Goal: Task Accomplishment & Management: Manage account settings

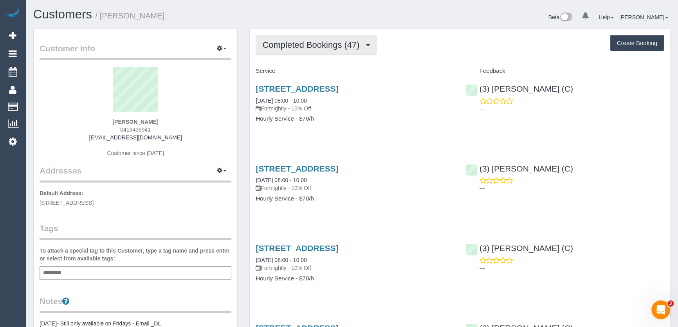
click at [315, 45] on span "Completed Bookings (47)" at bounding box center [312, 45] width 101 height 10
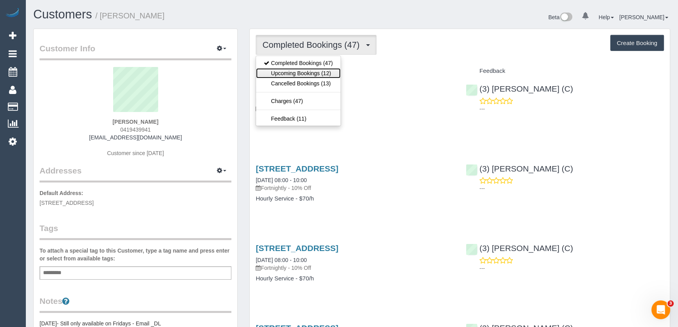
click at [305, 73] on link "Upcoming Bookings (12)" at bounding box center [298, 73] width 85 height 10
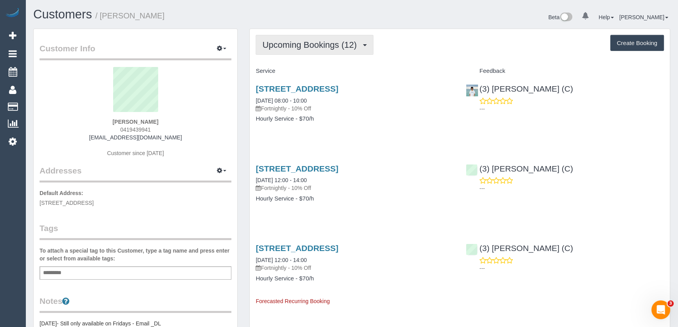
click at [322, 42] on span "Upcoming Bookings (12)" at bounding box center [311, 45] width 98 height 10
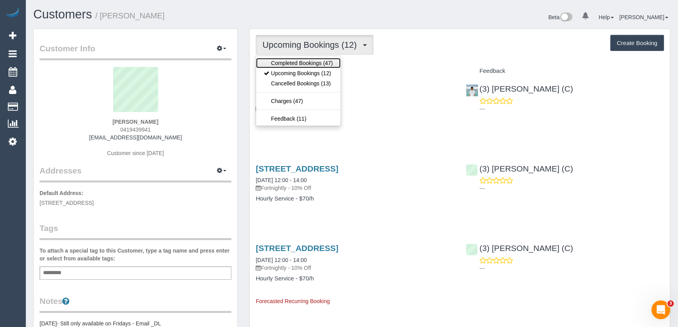
click at [318, 61] on link "Completed Bookings (47)" at bounding box center [298, 63] width 85 height 10
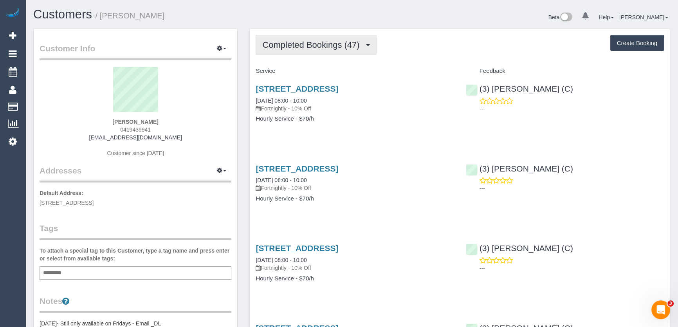
click at [307, 48] on span "Completed Bookings (47)" at bounding box center [312, 45] width 101 height 10
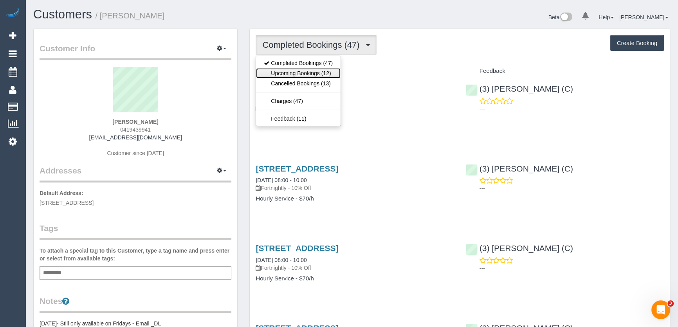
click at [302, 74] on link "Upcoming Bookings (12)" at bounding box center [298, 73] width 85 height 10
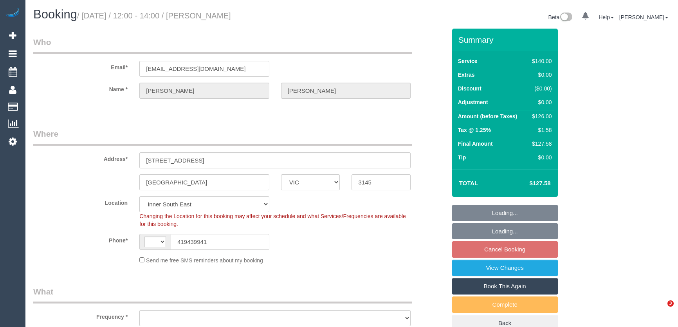
select select "VIC"
select select "string:AU"
select select "object:530"
select select "string:stripe-pm_1RbIjn2GScqysDRVUgffc8pY"
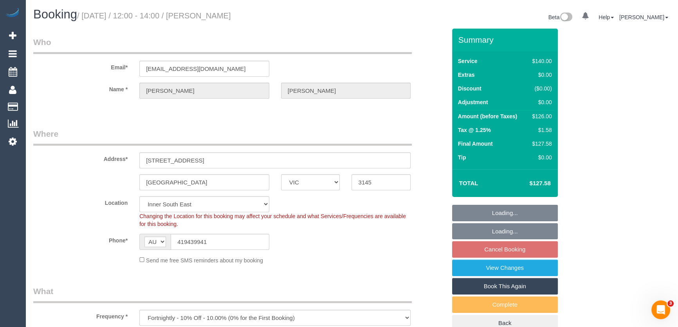
select select "number:28"
select select "number:14"
select select "number:18"
select select "number:36"
select select "number:34"
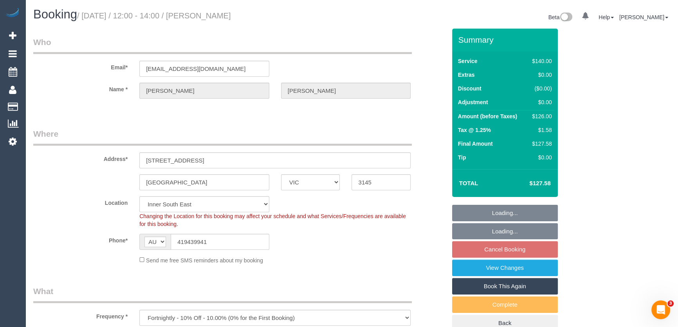
select select "number:12"
select select "object:845"
select select "spot4"
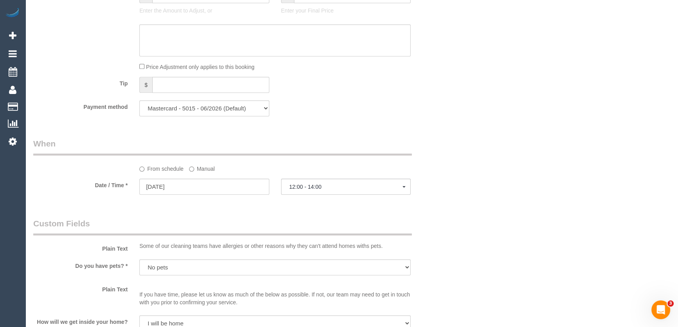
scroll to position [748, 0]
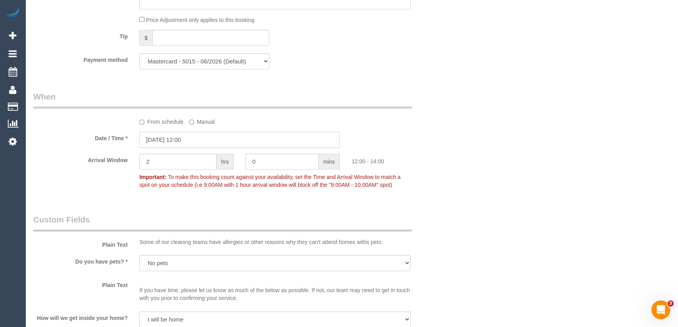
click at [203, 139] on input "05/09/2025 12:00" at bounding box center [239, 140] width 201 height 16
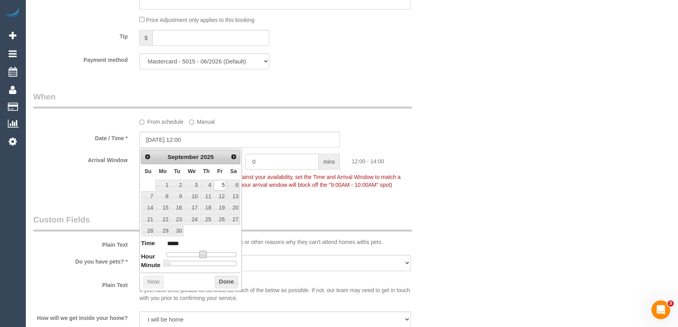
click at [202, 254] on span at bounding box center [202, 254] width 7 height 7
click at [194, 253] on span at bounding box center [196, 254] width 7 height 7
type input "05/09/2025 09:00"
type input "*****"
type input "05/09/2025 07:00"
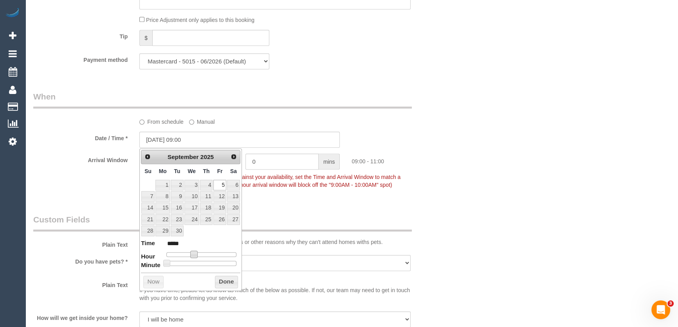
type input "*****"
type input "05/09/2025 08:00"
type input "*****"
drag, startPoint x: 188, startPoint y: 253, endPoint x: 192, endPoint y: 253, distance: 4.7
click at [192, 253] on div at bounding box center [201, 254] width 70 height 5
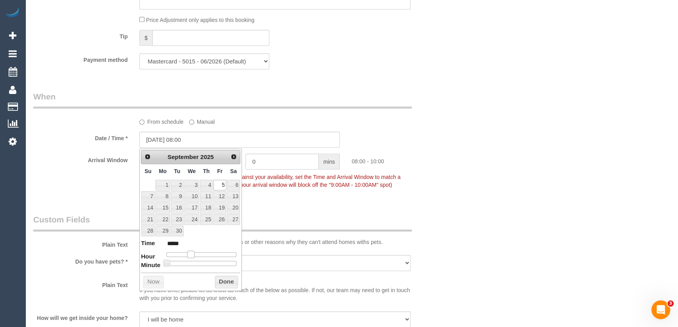
click at [192, 253] on span at bounding box center [190, 254] width 7 height 7
click at [279, 184] on span "To make this booking count against your availability, set the Time and Arrival …" at bounding box center [269, 181] width 261 height 14
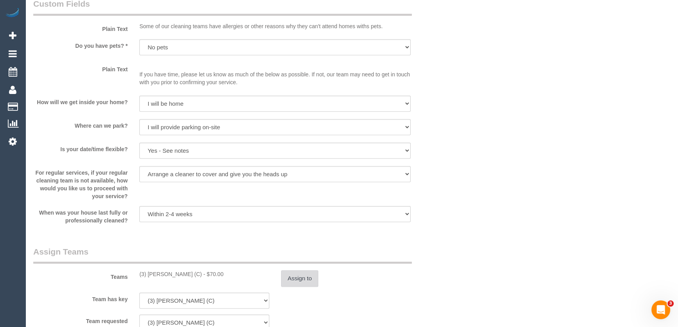
scroll to position [1068, 0]
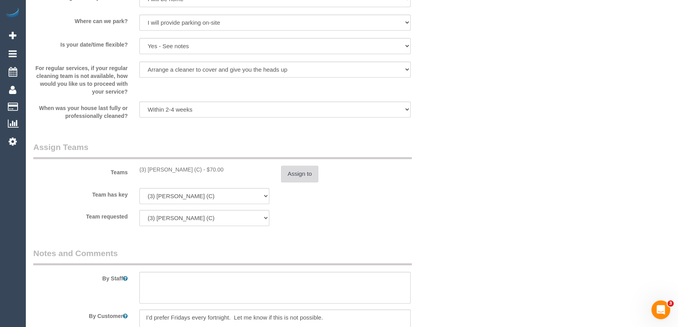
click at [302, 175] on button "Assign to" at bounding box center [300, 174] width 38 height 16
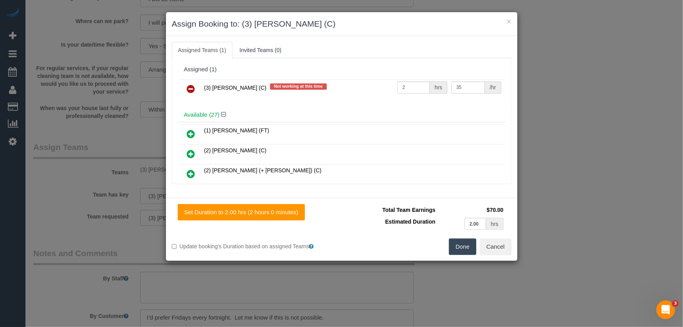
click at [189, 90] on icon at bounding box center [191, 88] width 8 height 9
click at [189, 108] on div "Available (27)" at bounding box center [341, 115] width 327 height 14
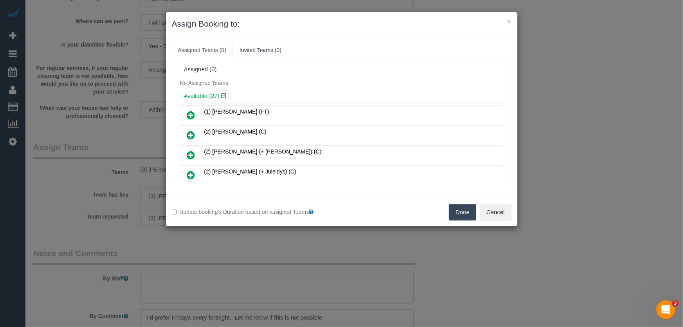
click at [458, 211] on button "Done" at bounding box center [462, 212] width 27 height 16
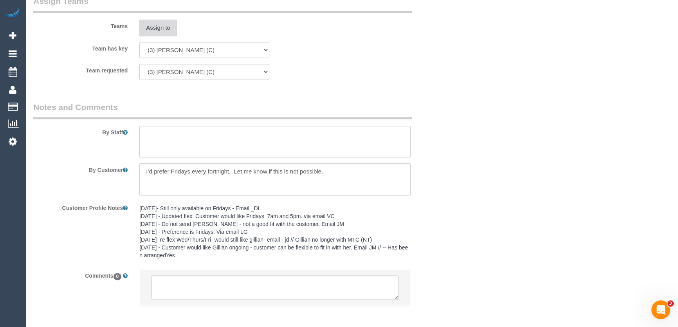
scroll to position [1249, 0]
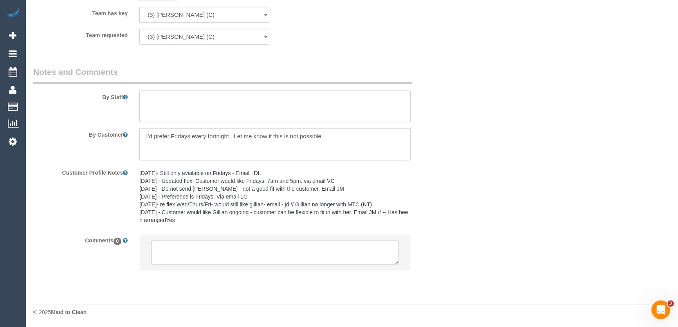
click at [213, 254] on textarea at bounding box center [275, 252] width 247 height 24
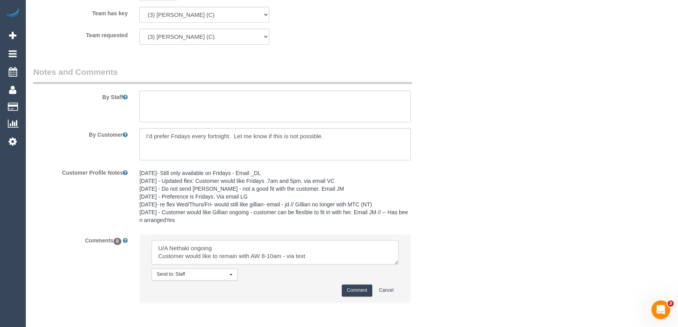
scroll to position [3, 0]
click at [218, 246] on textarea at bounding box center [275, 252] width 247 height 24
type textarea "U/A Nethaki ongoing, no longer works with schedule Customer would like to remai…"
click at [356, 292] on button "Comment" at bounding box center [357, 290] width 31 height 12
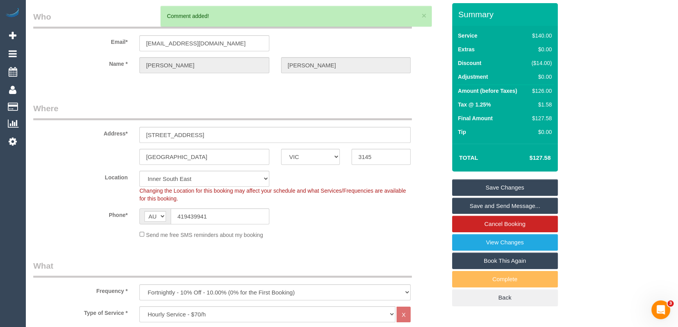
scroll to position [0, 0]
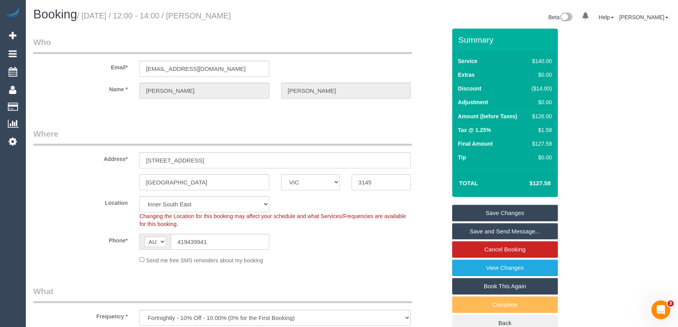
click at [479, 213] on link "Save Changes" at bounding box center [505, 213] width 106 height 16
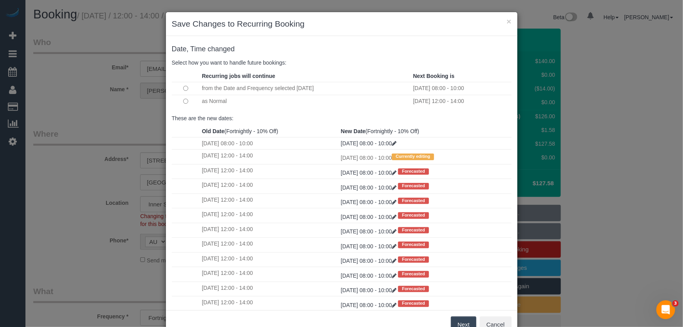
click at [461, 318] on button "Next" at bounding box center [463, 324] width 25 height 16
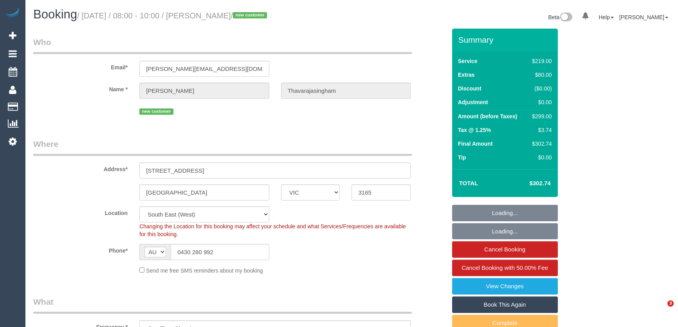
select select "VIC"
select select "number:28"
select select "number:14"
select select "number:21"
select select "number:22"
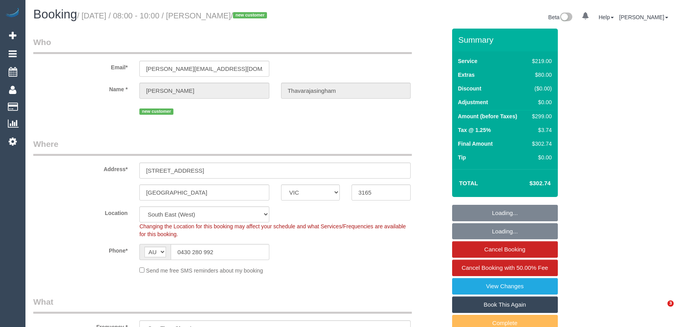
select select "number:34"
select select "number:26"
select select "object:1335"
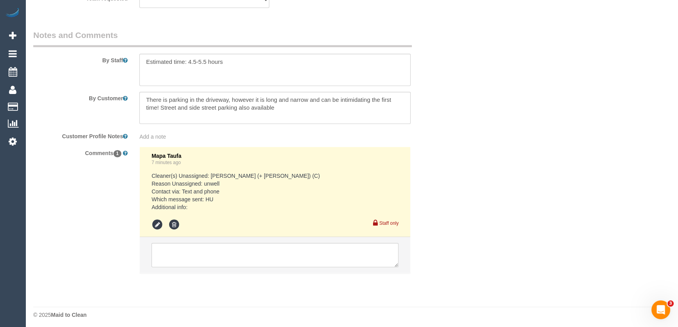
scroll to position [1321, 0]
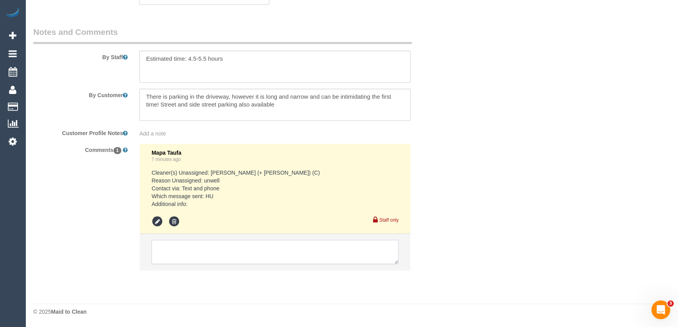
click at [186, 248] on textarea at bounding box center [275, 252] width 247 height 24
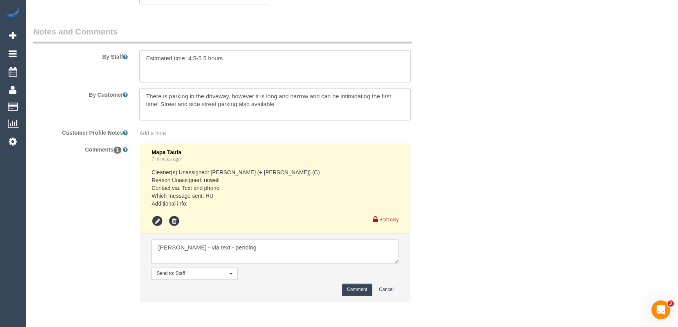
type textarea "Nadine - via text - pending"
click at [356, 293] on button "Comment" at bounding box center [357, 290] width 31 height 12
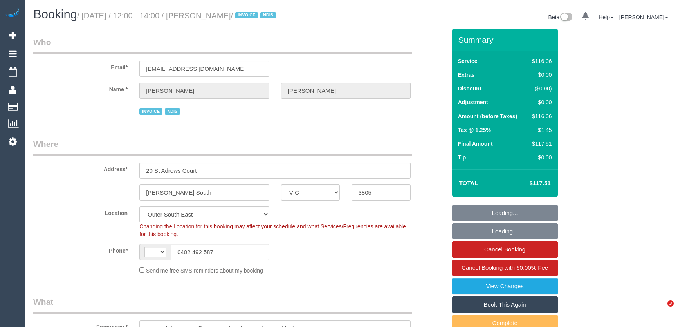
select select "VIC"
select select "object:293"
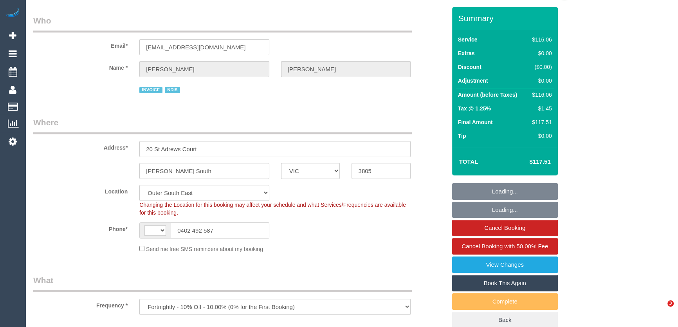
select select "string:AU"
select select "number:27"
select select "number:14"
select select "number:18"
select select "number:22"
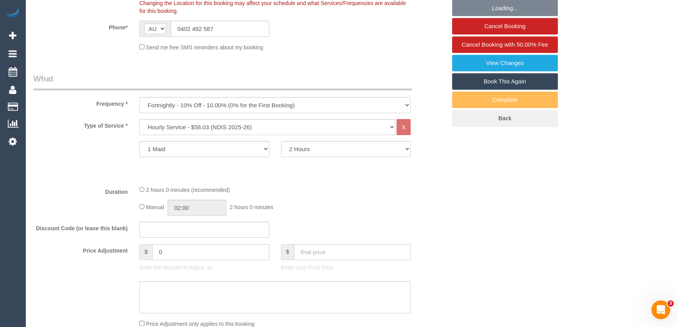
scroll to position [249, 0]
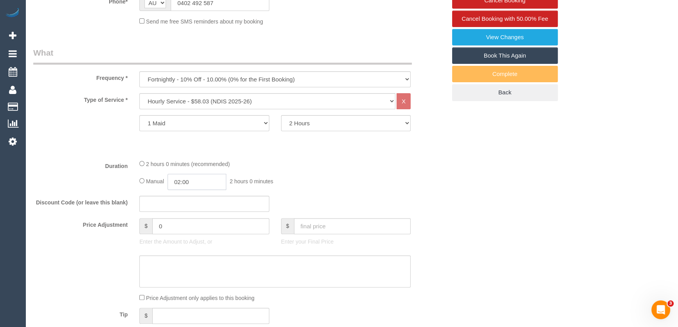
click at [211, 181] on input "02:00" at bounding box center [197, 182] width 59 height 16
type input "01:00"
click at [193, 197] on li "01:00" at bounding box center [188, 199] width 35 height 10
click at [327, 179] on div "Manual 01:00 1 hour 0 minutes" at bounding box center [274, 182] width 271 height 16
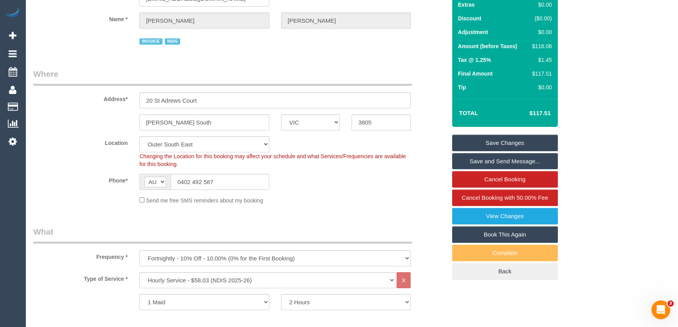
scroll to position [0, 0]
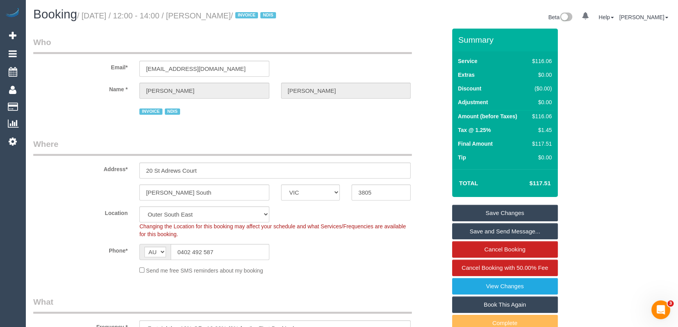
click at [470, 214] on link "Save Changes" at bounding box center [505, 213] width 106 height 16
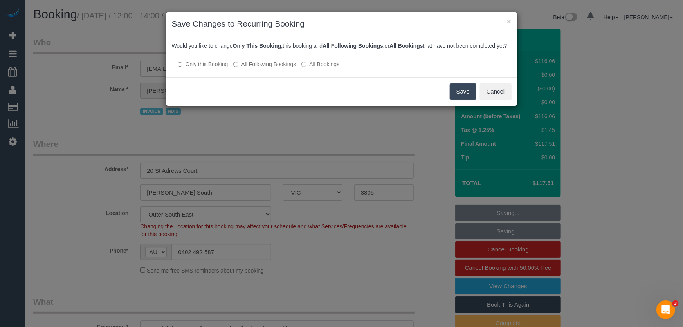
click at [453, 100] on button "Save" at bounding box center [463, 91] width 27 height 16
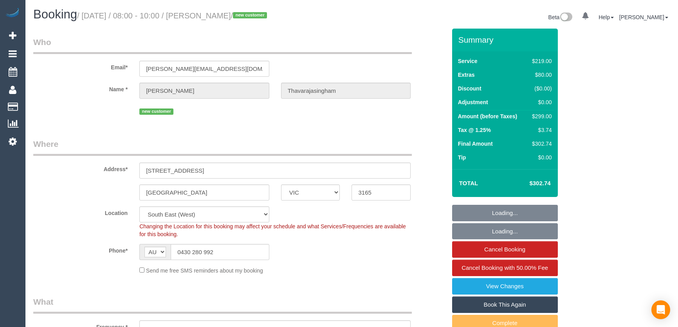
select select "VIC"
select select "number:28"
select select "number:14"
select select "number:21"
select select "number:22"
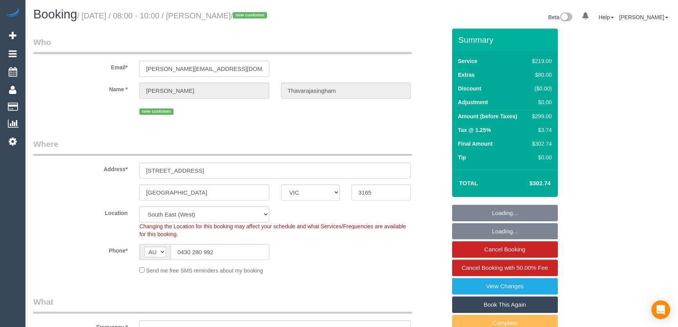
select select "number:34"
select select "number:26"
select select "object:1339"
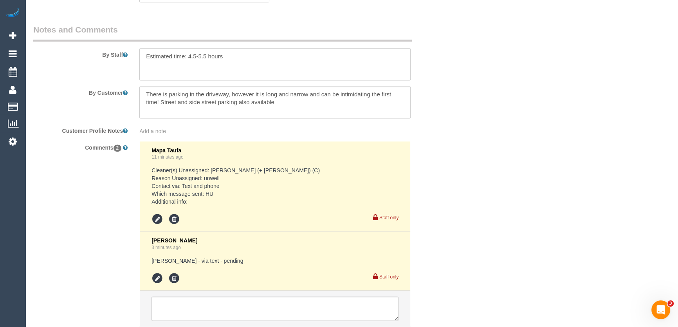
scroll to position [1380, 0]
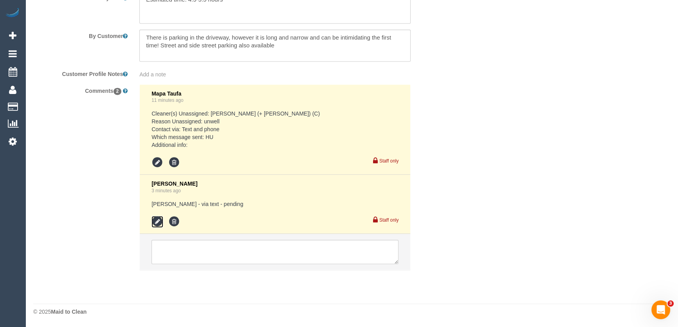
click at [156, 221] on icon at bounding box center [158, 222] width 12 height 12
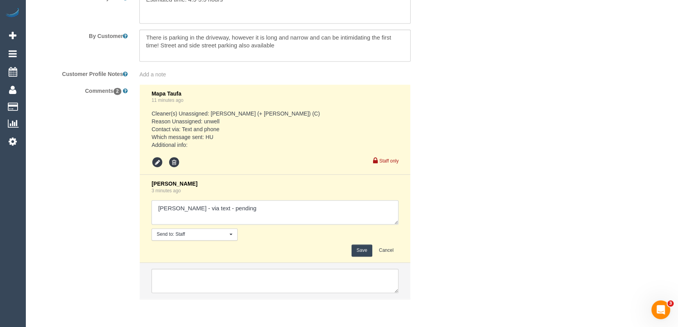
click at [251, 211] on textarea at bounding box center [275, 212] width 247 height 24
type textarea "Nadine - via text - pending Clevin + Noel - via text - pending Nethaki AW 12-2p…"
click at [360, 251] on button "Save" at bounding box center [362, 250] width 21 height 12
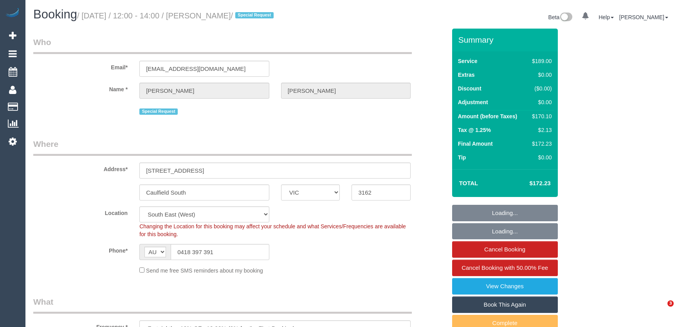
select select "VIC"
select select "number:27"
select select "number:14"
select select "number:19"
select select "number:24"
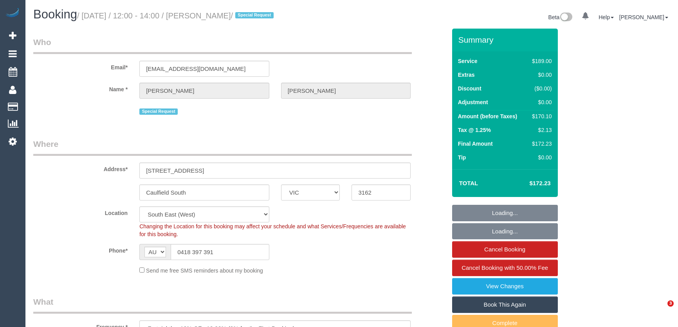
select select "number:11"
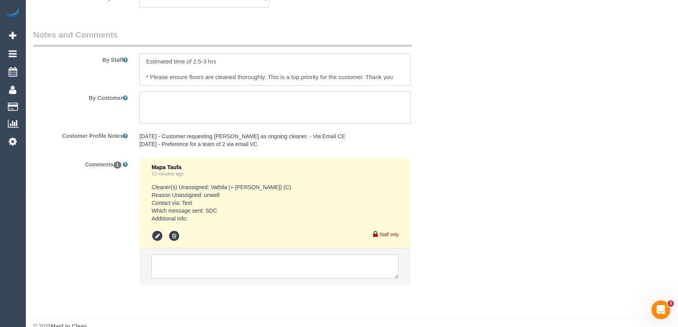
scroll to position [1346, 0]
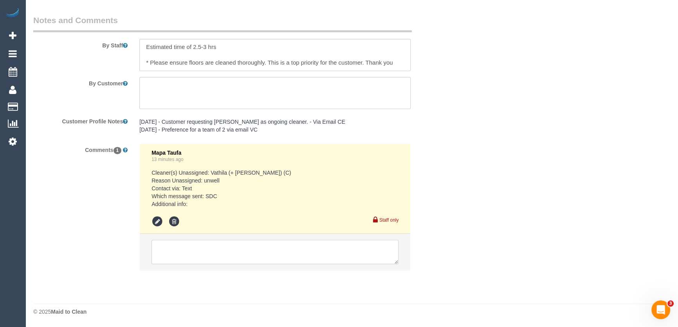
click at [183, 249] on textarea at bounding box center [275, 252] width 247 height 24
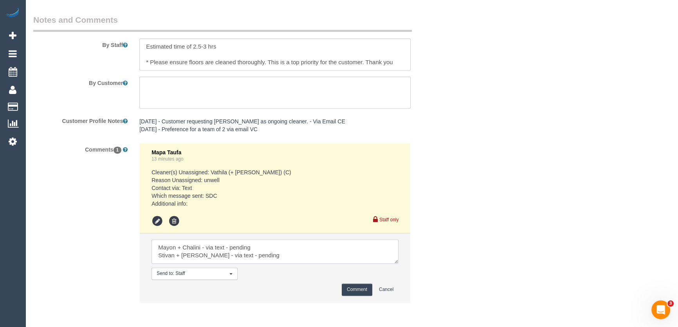
type textarea "Mayon + Chalini - via text - pending Stivan + Krunal - via text - pending"
click at [352, 292] on button "Comment" at bounding box center [357, 290] width 31 height 12
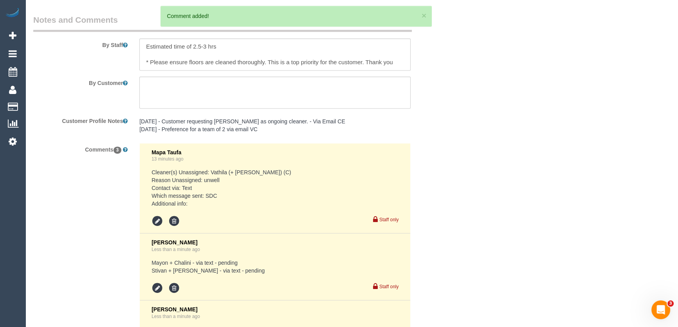
scroll to position [1418, 0]
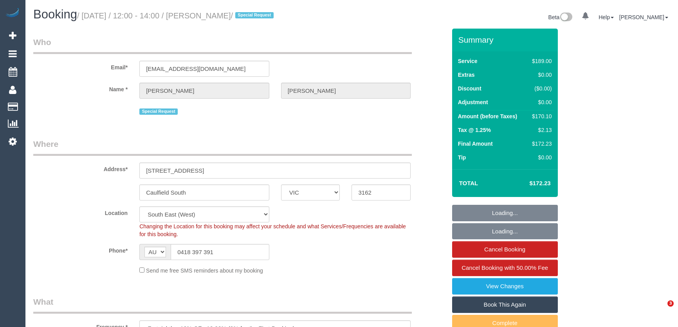
select select "VIC"
select select "number:27"
select select "number:14"
select select "number:19"
select select "number:24"
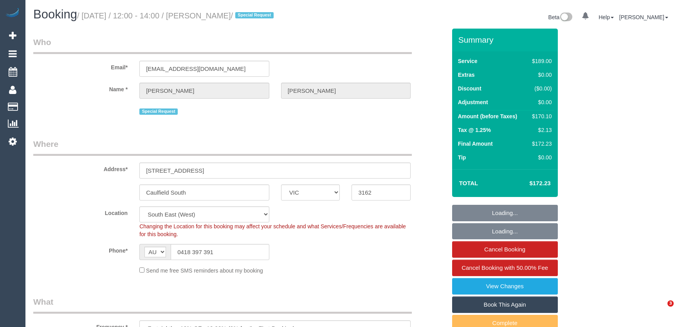
select select "number:11"
select select "object:855"
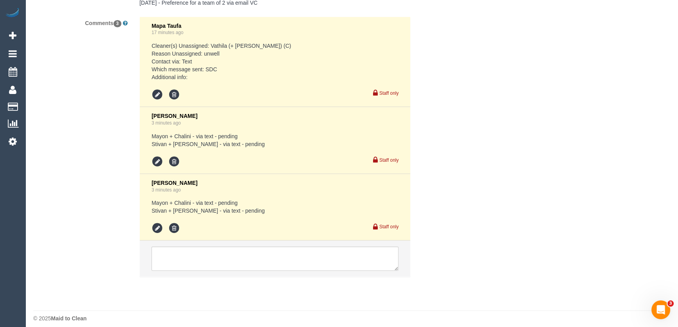
scroll to position [1480, 0]
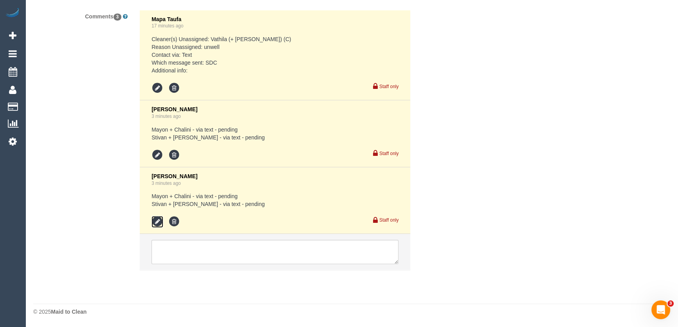
click at [153, 223] on icon at bounding box center [158, 222] width 12 height 12
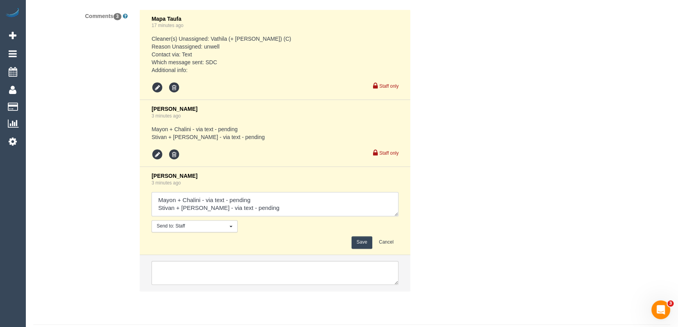
click at [267, 210] on textarea at bounding box center [275, 204] width 247 height 24
type textarea "Mayon + Chalini - via text - pending Stivan + Krunal - via text - pending Cheth…"
click at [362, 242] on button "Save" at bounding box center [362, 242] width 21 height 12
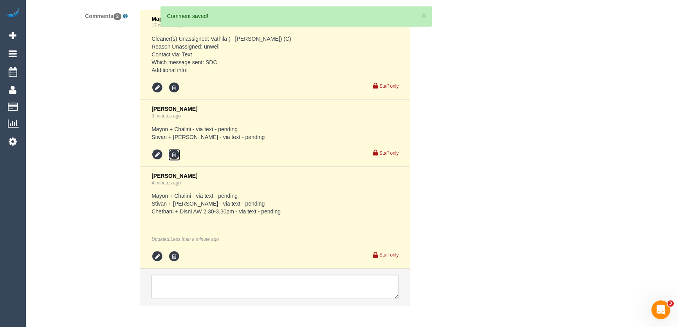
click at [172, 153] on icon at bounding box center [174, 155] width 12 height 12
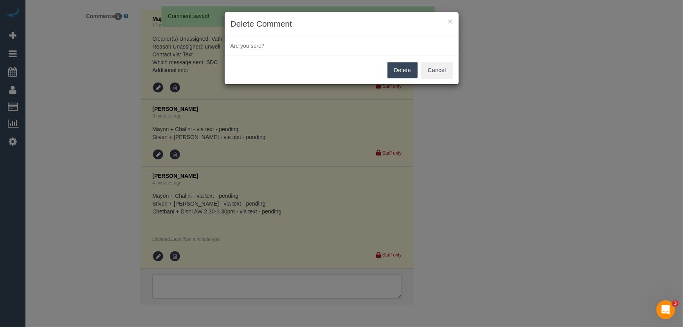
click at [401, 72] on button "Delete" at bounding box center [403, 70] width 30 height 16
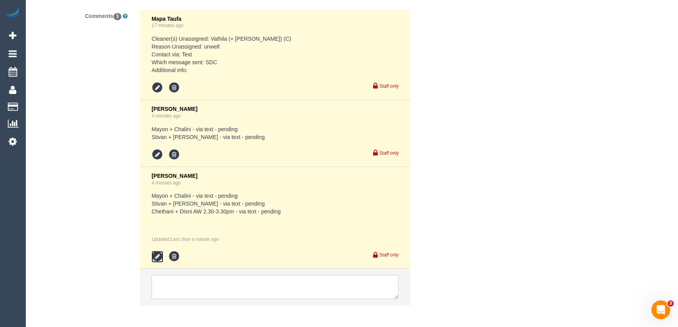
drag, startPoint x: 160, startPoint y: 259, endPoint x: 173, endPoint y: 256, distance: 13.2
click at [160, 259] on icon at bounding box center [158, 257] width 12 height 12
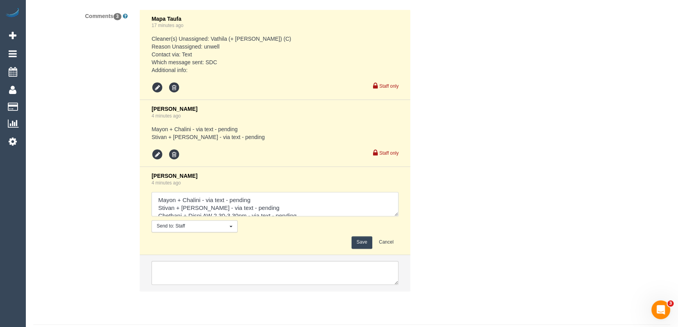
scroll to position [8, 0]
click at [354, 206] on textarea at bounding box center [275, 204] width 247 height 24
type textarea "Mayon + Chalini - via text - pending Stivan + Krunal - via text - pending Cheth…"
click at [364, 244] on button "Save" at bounding box center [362, 242] width 21 height 12
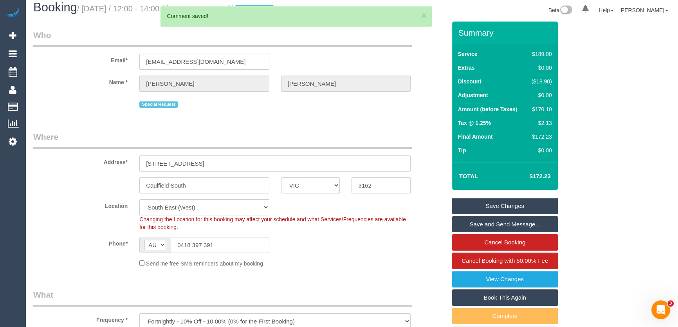
scroll to position [0, 0]
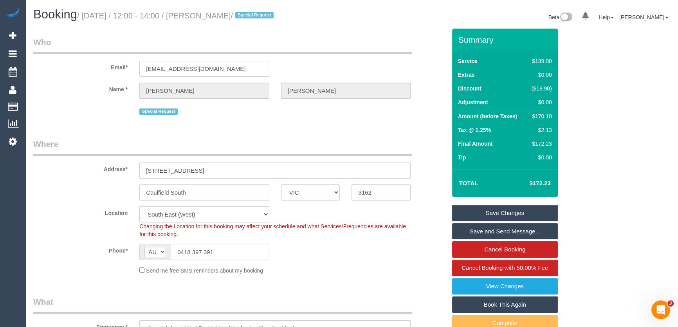
click at [226, 249] on input "0418 397 391" at bounding box center [220, 252] width 99 height 16
click at [227, 249] on input "0418 397 391" at bounding box center [220, 252] width 99 height 16
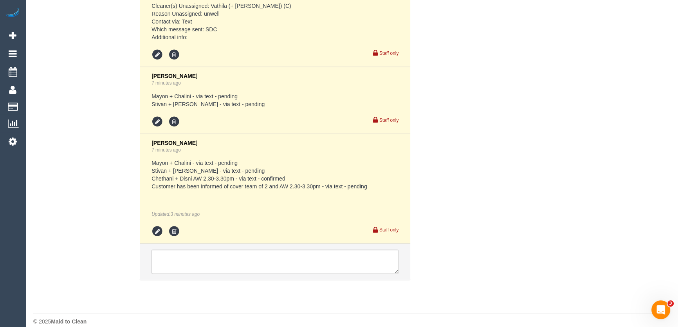
scroll to position [1523, 0]
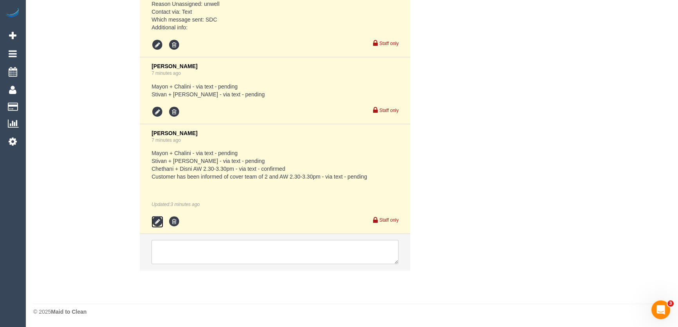
click at [156, 222] on icon at bounding box center [158, 222] width 12 height 12
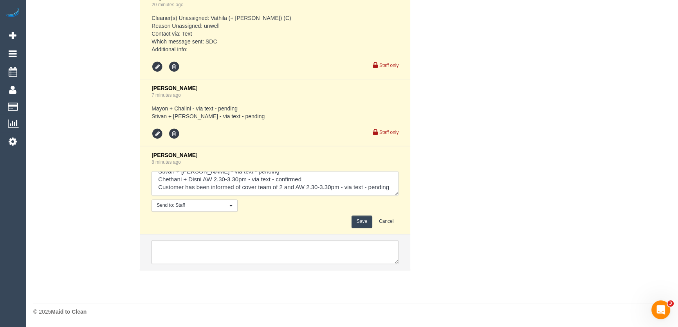
scroll to position [23, 0]
click at [199, 189] on textarea at bounding box center [275, 183] width 247 height 24
type textarea "Mayon + Chalini - via text - pending Stivan + Krunal - via text - pending Cheth…"
click at [360, 220] on button "Save" at bounding box center [362, 221] width 21 height 12
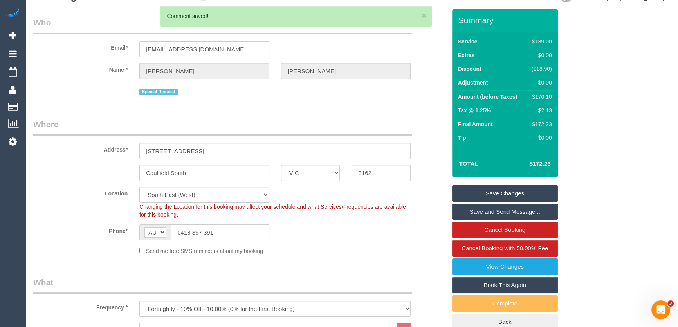
scroll to position [0, 0]
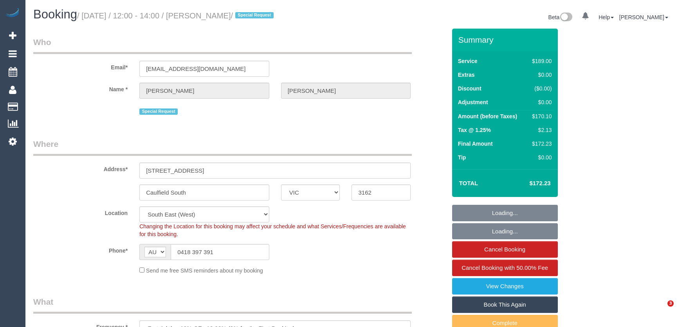
select select "VIC"
select select "number:27"
select select "number:14"
select select "number:19"
select select "number:24"
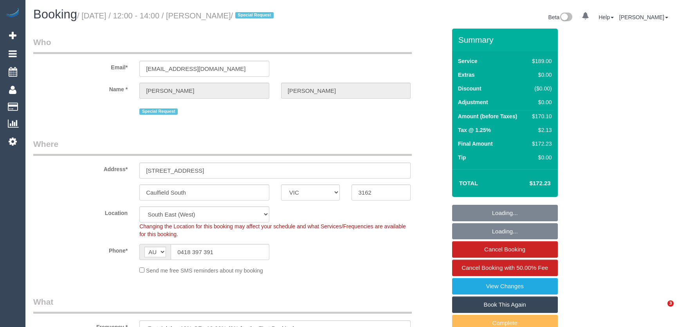
select select "number:11"
select select "object:1346"
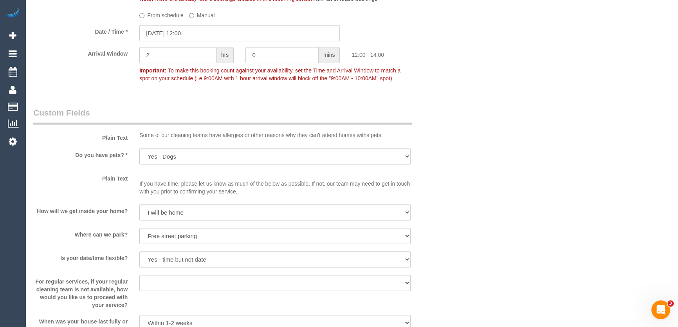
scroll to position [783, 0]
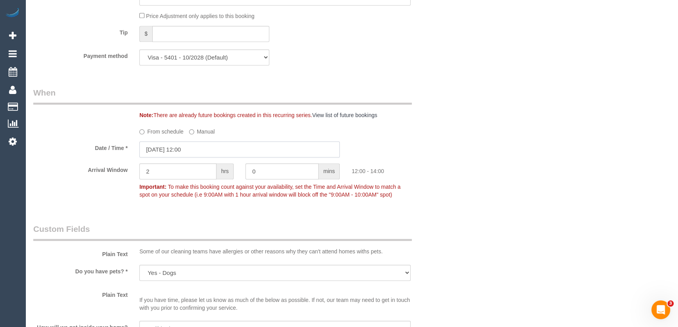
click at [195, 149] on input "[DATE] 12:00" at bounding box center [239, 149] width 201 height 16
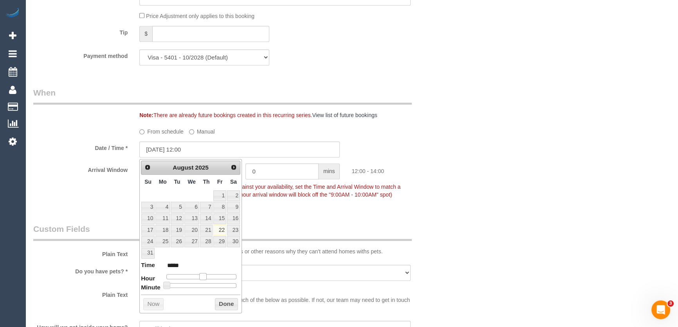
type input "[DATE] 13:00"
type input "*****"
type input "[DATE] 14:00"
type input "*****"
drag, startPoint x: 201, startPoint y: 275, endPoint x: 206, endPoint y: 274, distance: 5.5
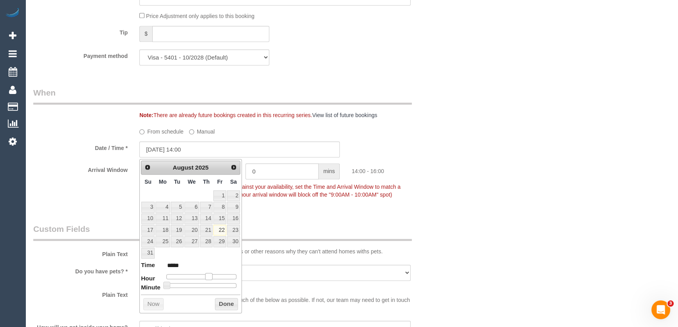
click at [206, 274] on span at bounding box center [208, 276] width 7 height 7
type input "22/08/2025 14:05"
type input "*****"
type input "22/08/2025 14:10"
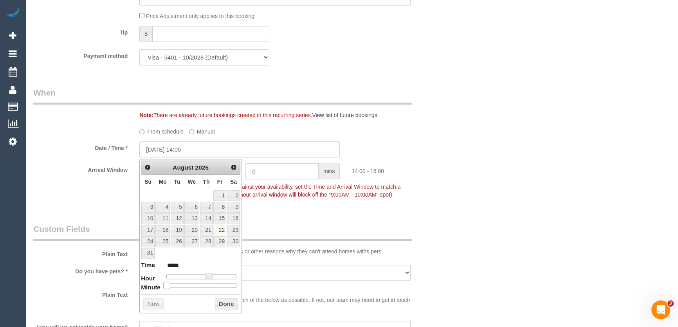
type input "*****"
type input "22/08/2025 14:15"
type input "*****"
type input "22/08/2025 14:20"
type input "*****"
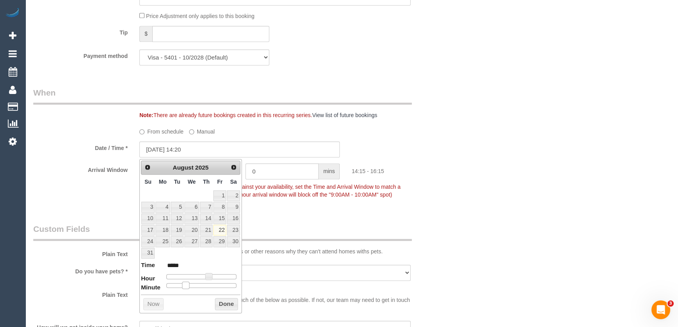
type input "22/08/2025 14:25"
type input "*****"
drag, startPoint x: 166, startPoint y: 284, endPoint x: 199, endPoint y: 284, distance: 33.3
click at [189, 284] on span at bounding box center [185, 285] width 7 height 7
type input "22/08/2025 14:30"
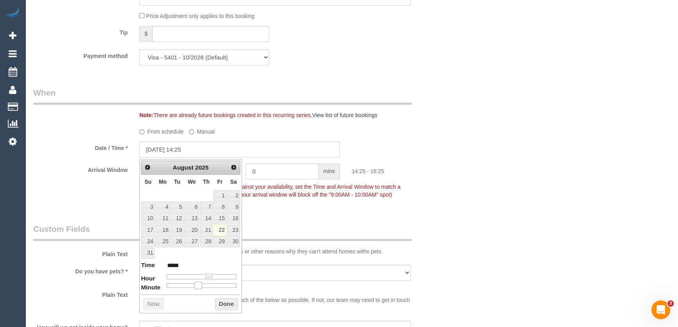
type input "*****"
drag, startPoint x: 199, startPoint y: 284, endPoint x: 318, endPoint y: 222, distance: 134.0
click at [205, 284] on span at bounding box center [204, 285] width 7 height 7
click at [318, 223] on div "Who Email* elishahoward@hotmail.com Name * Elisha Howard Special Request Where …" at bounding box center [239, 108] width 425 height 1727
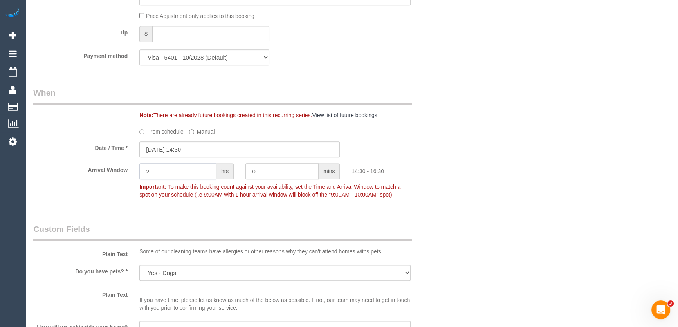
click at [200, 174] on input "2" at bounding box center [177, 171] width 77 height 16
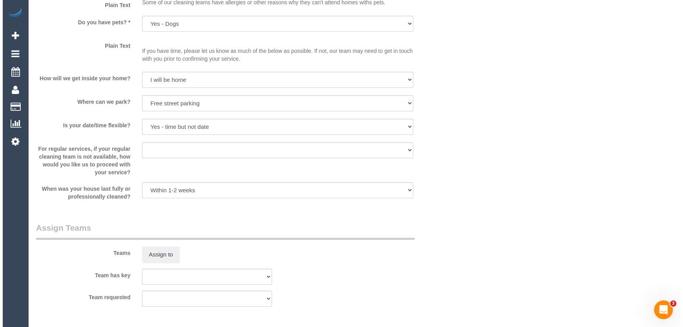
scroll to position [1139, 0]
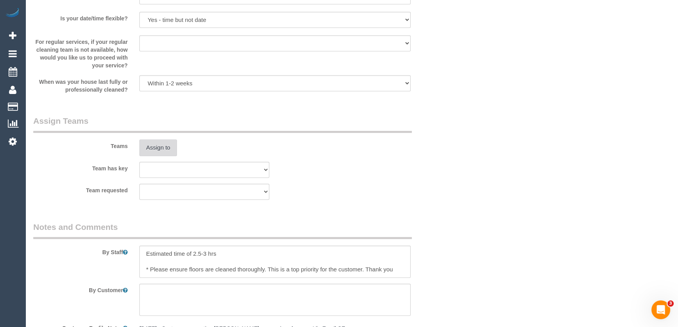
type input "1"
click at [153, 151] on button "Assign to" at bounding box center [158, 147] width 38 height 16
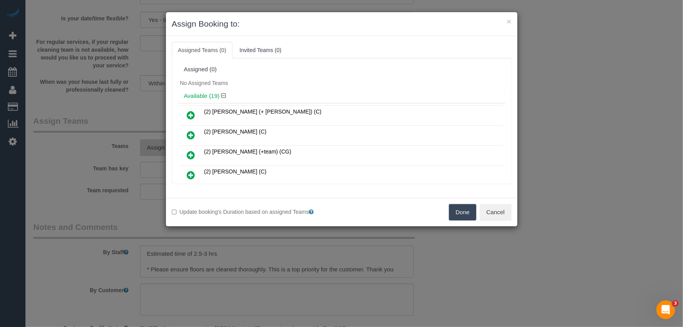
scroll to position [284, 0]
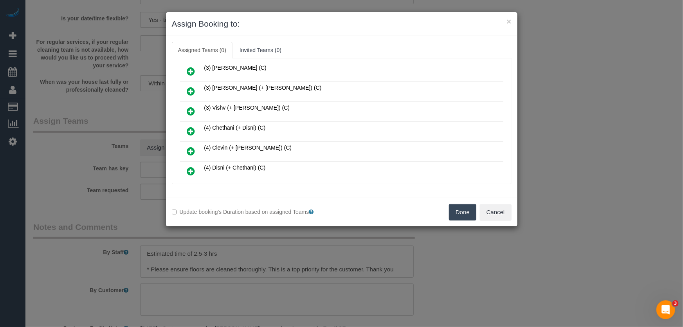
click at [188, 126] on icon at bounding box center [191, 130] width 8 height 9
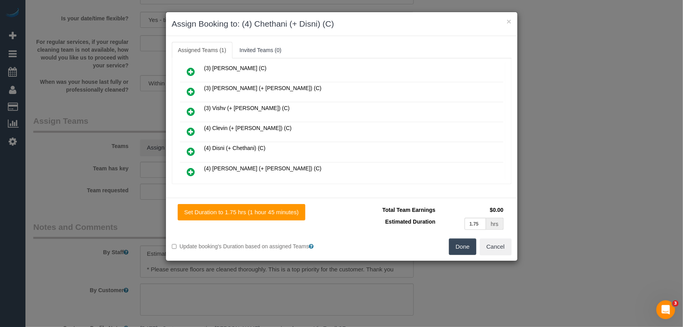
click at [188, 147] on icon at bounding box center [191, 151] width 8 height 9
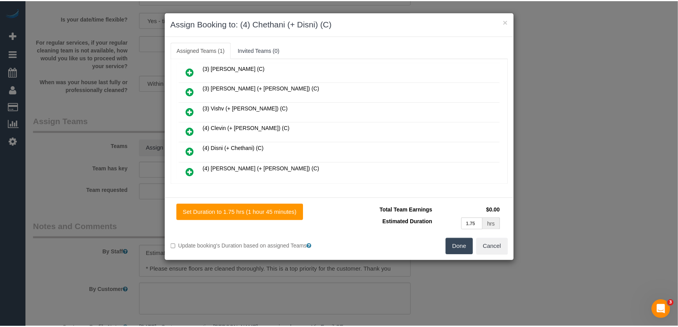
scroll to position [322, 0]
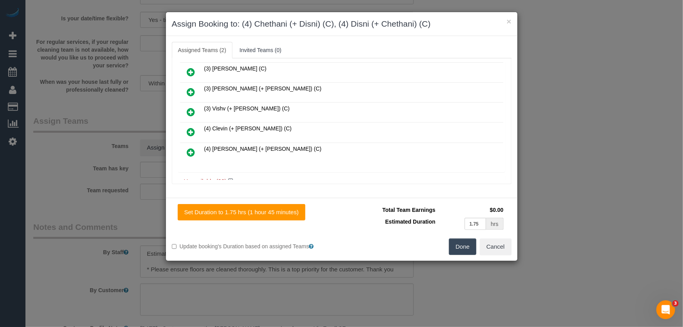
click at [466, 249] on button "Done" at bounding box center [462, 246] width 27 height 16
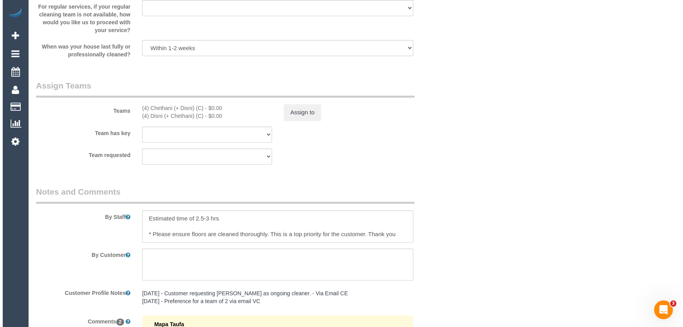
scroll to position [1175, 0]
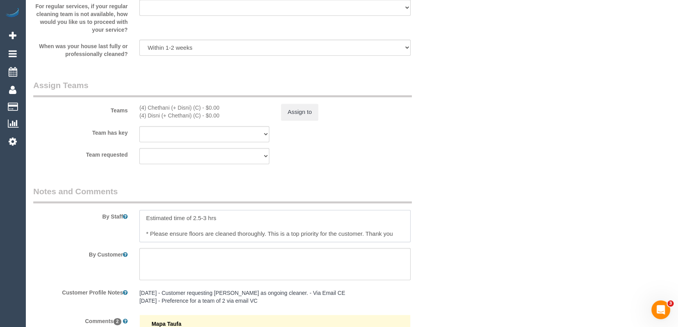
drag, startPoint x: 206, startPoint y: 220, endPoint x: 212, endPoint y: 222, distance: 7.2
click at [206, 220] on textarea at bounding box center [274, 226] width 271 height 32
type textarea "Estimated time of 2.5-3.5 hrs * Please ensure floors are cleaned thoroughly. Th…"
click at [301, 116] on button "Assign to" at bounding box center [300, 112] width 38 height 16
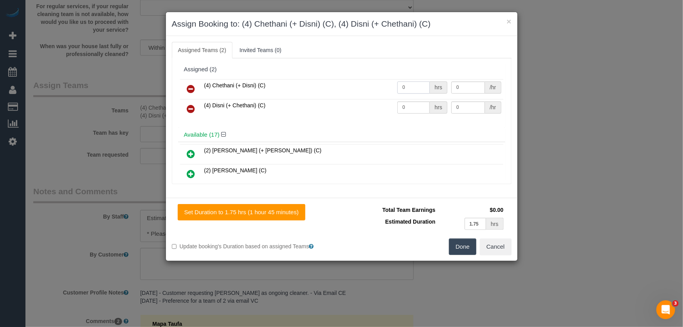
click at [407, 87] on input "0" at bounding box center [413, 87] width 33 height 12
type input "1"
type input "55"
click at [409, 111] on input "0" at bounding box center [413, 107] width 33 height 12
type input "1"
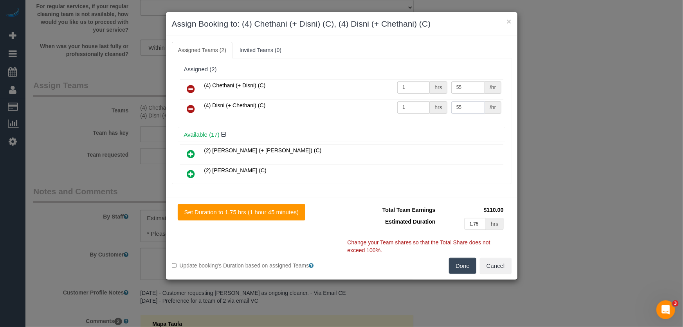
type input "55"
click at [470, 268] on button "Done" at bounding box center [462, 266] width 27 height 16
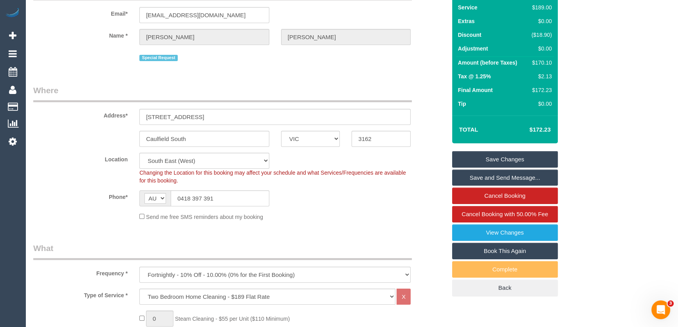
scroll to position [0, 0]
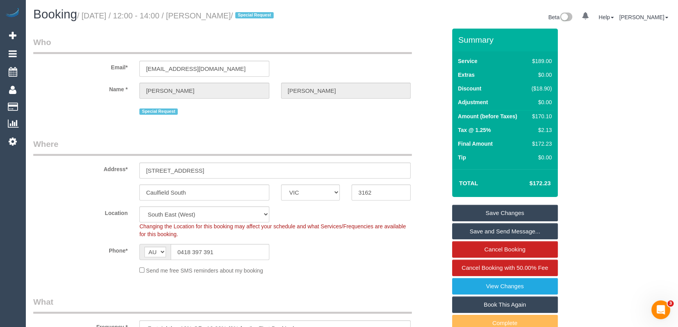
click at [213, 16] on small "/ August 22, 2025 / 12:00 - 14:00 / Elisha Howard / Special Request" at bounding box center [176, 15] width 199 height 9
copy small "Elisha Howard"
click at [486, 229] on link "Save and Send Message..." at bounding box center [505, 231] width 106 height 16
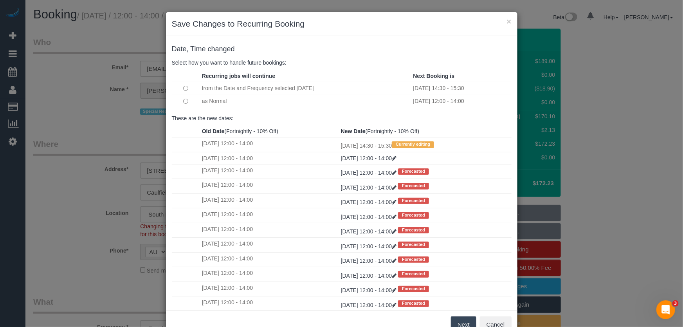
click at [457, 322] on button "Next" at bounding box center [463, 324] width 25 height 16
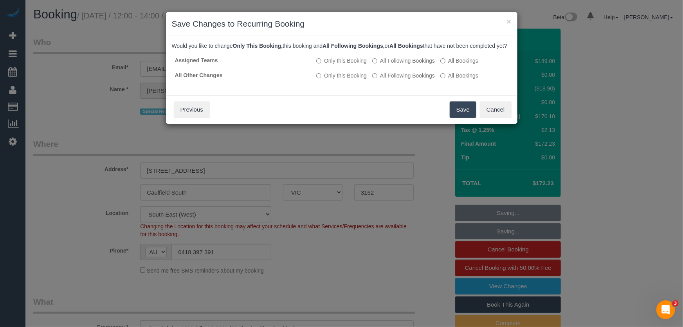
click at [459, 116] on button "Save" at bounding box center [463, 109] width 27 height 16
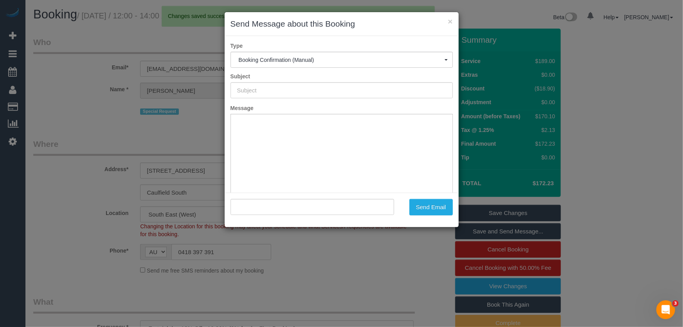
type input "Booking Confirmed"
type input ""Elisha Howard" <elishahoward@hotmail.com>"
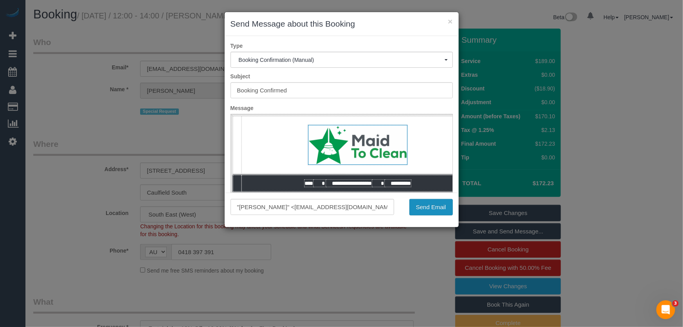
click at [423, 207] on button "Send Email" at bounding box center [431, 207] width 43 height 16
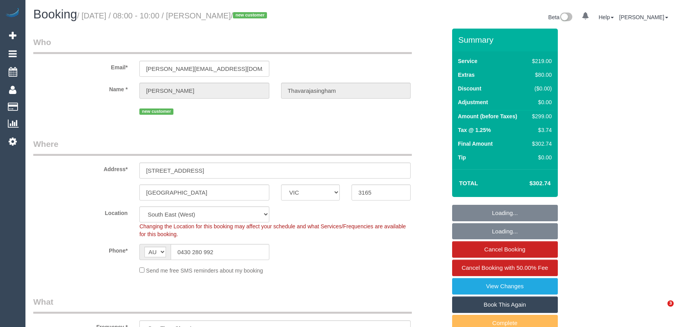
select select "VIC"
select select "number:28"
select select "number:14"
select select "number:21"
select select "number:22"
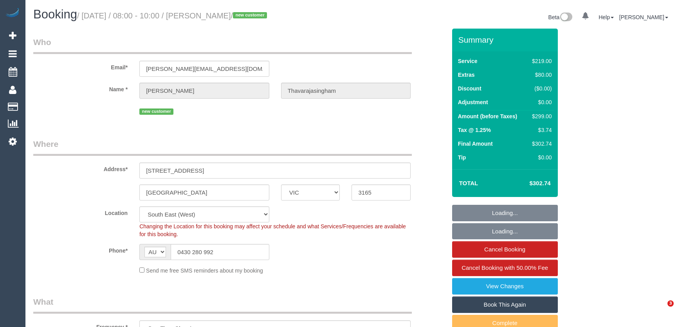
select select "number:34"
select select "number:26"
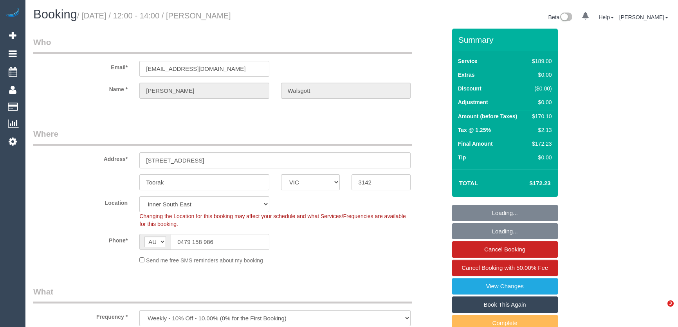
select select "VIC"
select select "number:28"
select select "number:16"
select select "number:19"
select select "number:22"
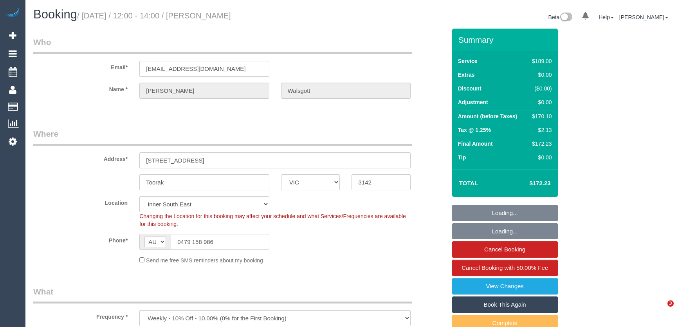
select select "number:33"
select select "number:26"
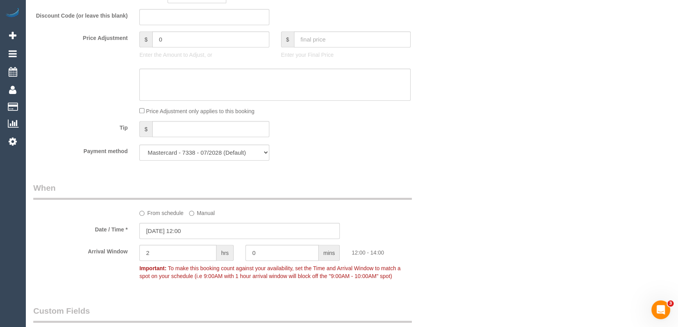
scroll to position [712, 0]
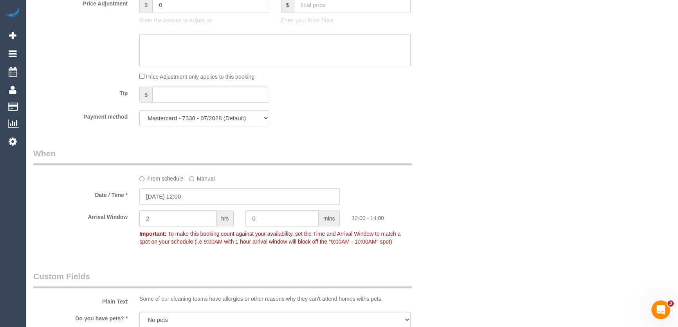
click at [204, 197] on input "[DATE] 12:00" at bounding box center [239, 196] width 201 height 16
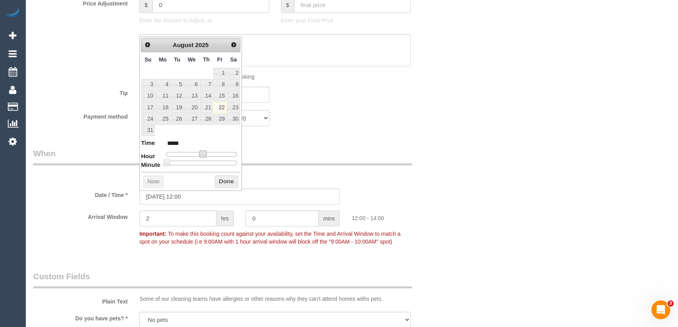
type input "[DATE] 11:00"
type input "*****"
type input "[DATE] 10:00"
type input "*****"
drag, startPoint x: 202, startPoint y: 153, endPoint x: 196, endPoint y: 152, distance: 5.9
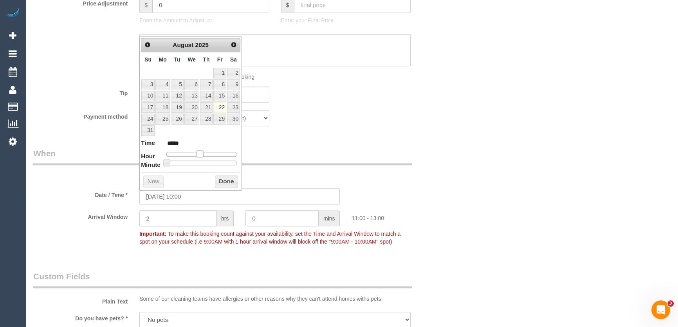
click at [197, 152] on span at bounding box center [199, 153] width 7 height 7
type input "22/08/2025 09:00"
type input "*****"
type input "[DATE] 08:00"
type input "*****"
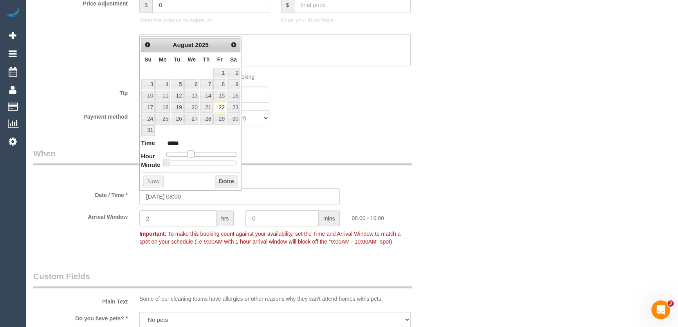
type input "22/08/2025 09:00"
type input "*****"
click at [195, 151] on span at bounding box center [193, 153] width 7 height 7
click at [327, 140] on div "Who Email* thewalsgotts@gmail.com Name * Sarah Walsgott Where Address* 17 Myoor…" at bounding box center [239, 62] width 425 height 1491
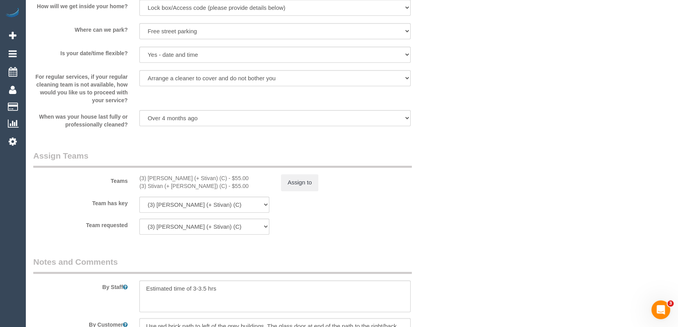
scroll to position [1220, 0]
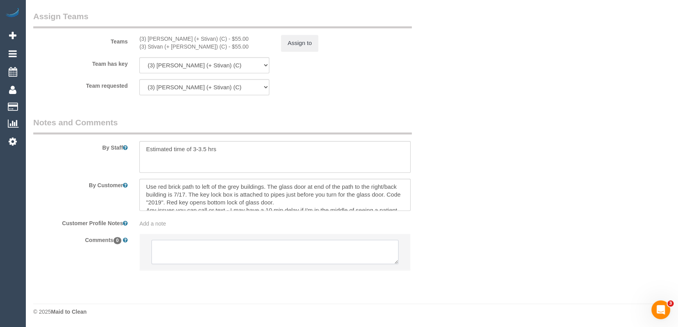
click at [186, 248] on textarea at bounding box center [275, 252] width 247 height 24
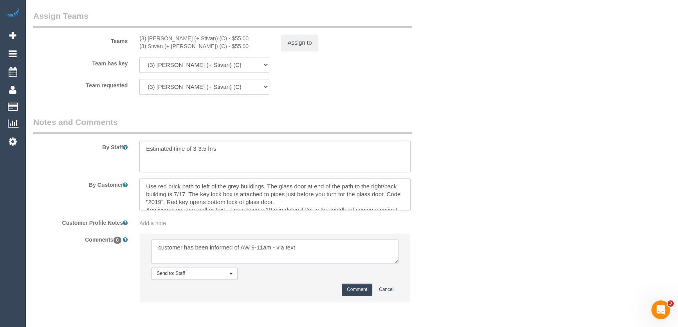
type textarea "customer has been informed of AW 9-11am - via text"
click at [352, 294] on button "Comment" at bounding box center [357, 290] width 31 height 12
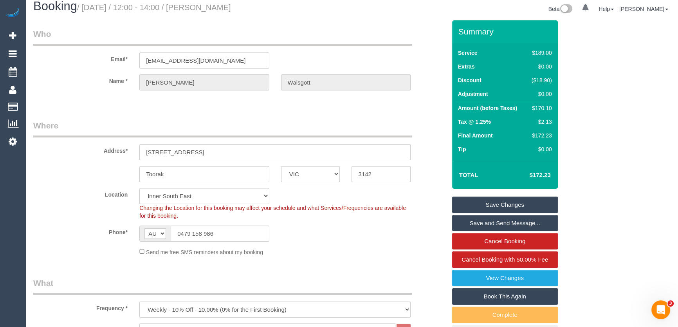
scroll to position [0, 0]
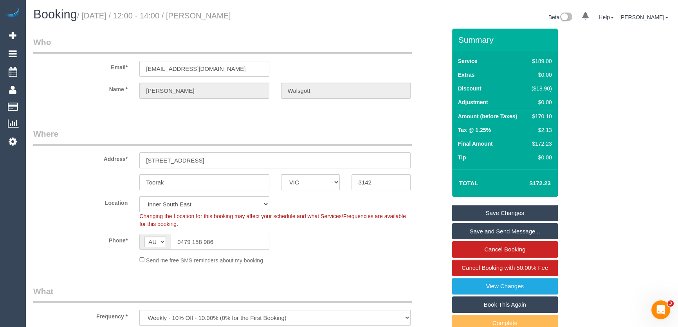
click at [222, 243] on input "0479 158 986" at bounding box center [220, 242] width 99 height 16
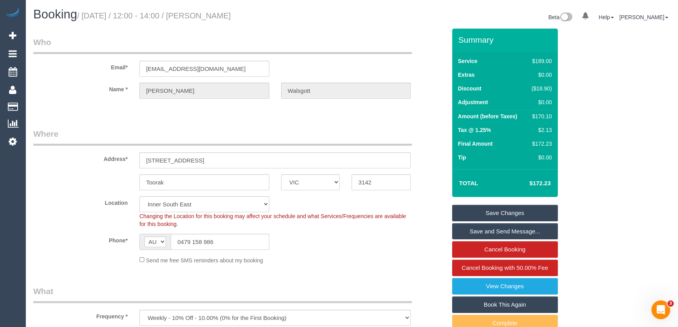
drag, startPoint x: 484, startPoint y: 209, endPoint x: 478, endPoint y: 212, distance: 7.2
click at [484, 209] on link "Save Changes" at bounding box center [505, 213] width 106 height 16
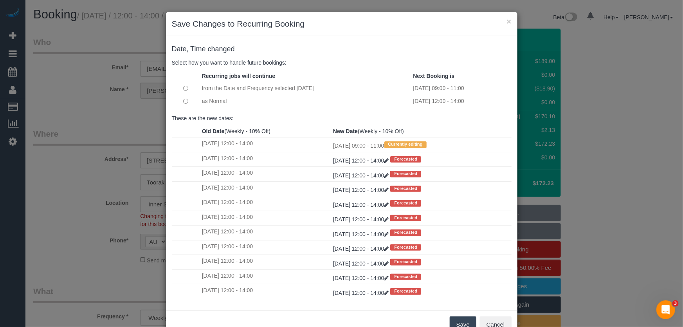
click at [466, 321] on button "Save" at bounding box center [463, 324] width 27 height 16
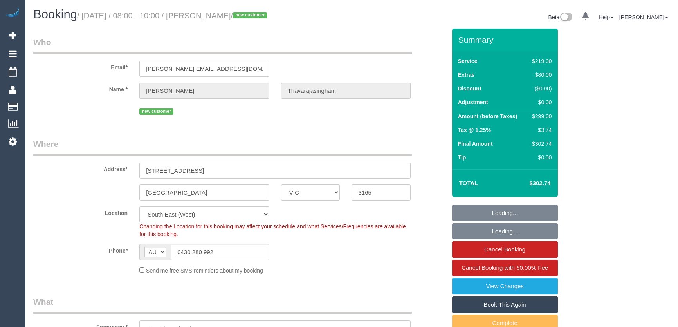
select select "VIC"
select select "number:28"
select select "number:14"
select select "number:21"
select select "number:22"
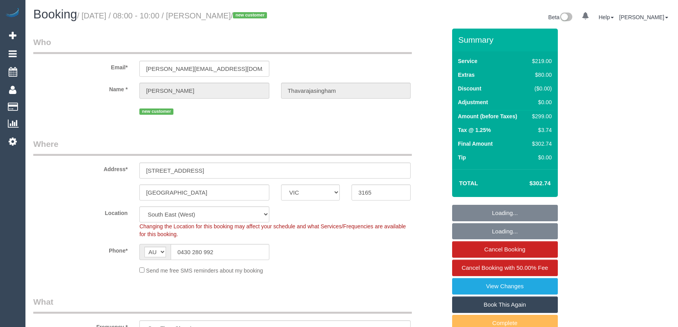
select select "number:34"
select select "number:26"
select select "object:1342"
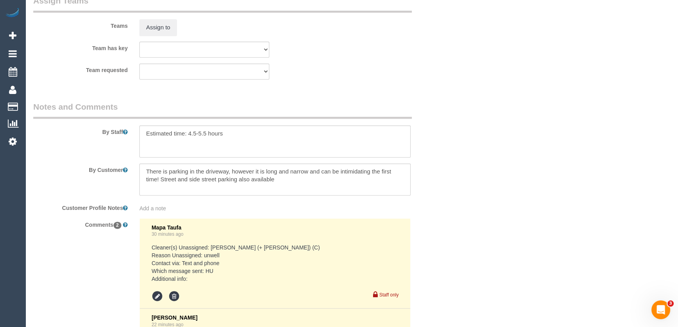
scroll to position [1423, 0]
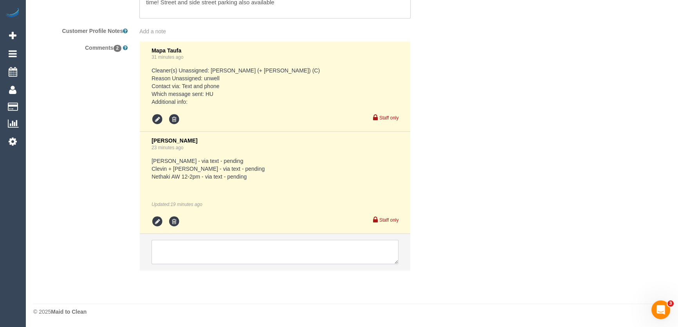
click at [169, 249] on textarea at bounding box center [275, 252] width 247 height 24
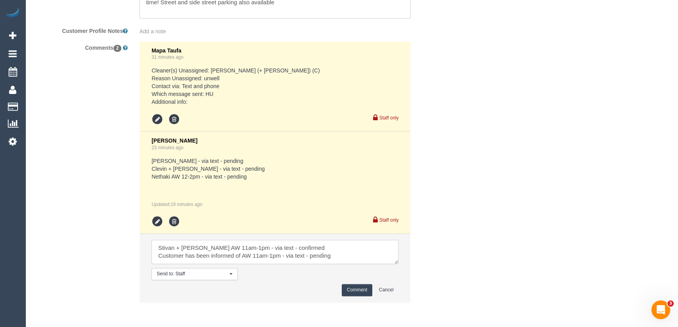
type textarea "Stivan + [PERSON_NAME] AW 11am-1pm - via text - confirmed Customer has been inf…"
click at [351, 291] on button "Comment" at bounding box center [357, 290] width 31 height 12
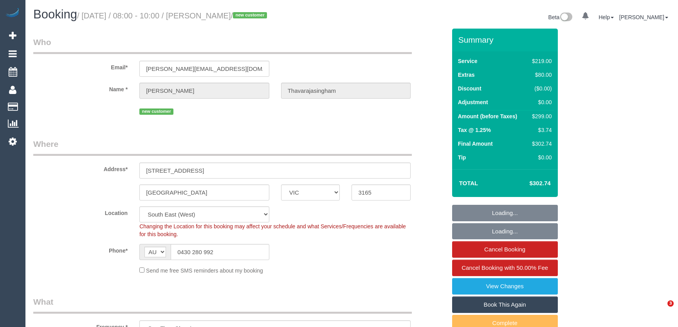
select select "VIC"
select select "number:28"
select select "number:14"
select select "number:21"
select select "number:22"
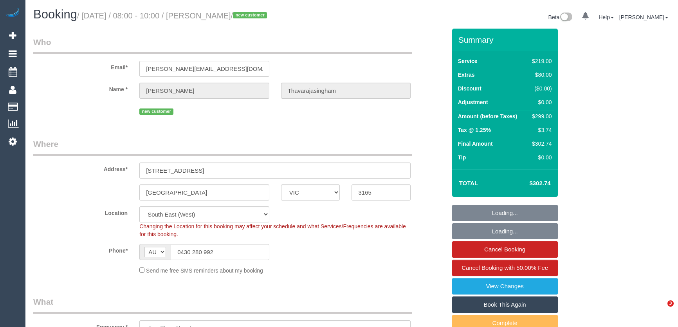
select select "number:34"
select select "number:26"
select select "object:1374"
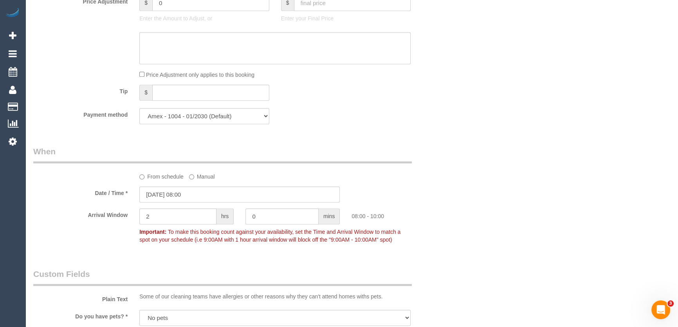
scroll to position [818, 0]
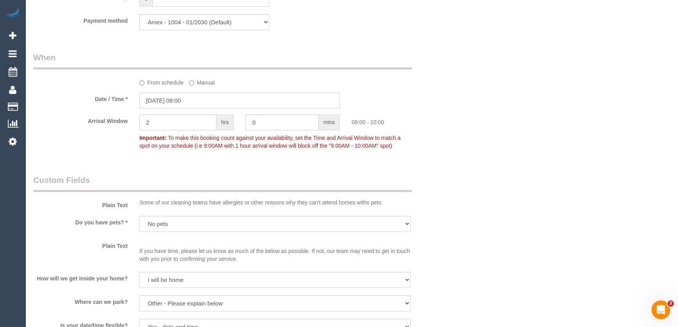
click at [201, 103] on input "22/08/2025 08:00" at bounding box center [239, 100] width 201 height 16
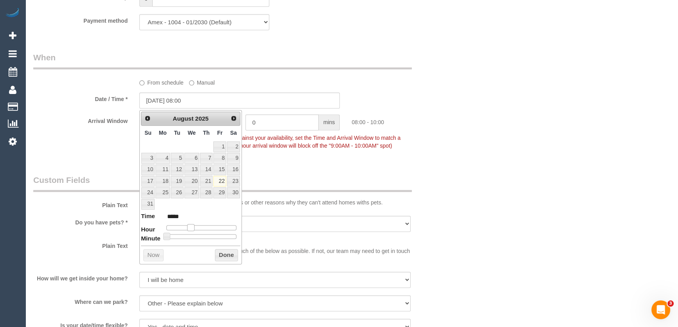
type input "22/08/2025 09:00"
type input "*****"
click at [194, 228] on span at bounding box center [193, 227] width 7 height 7
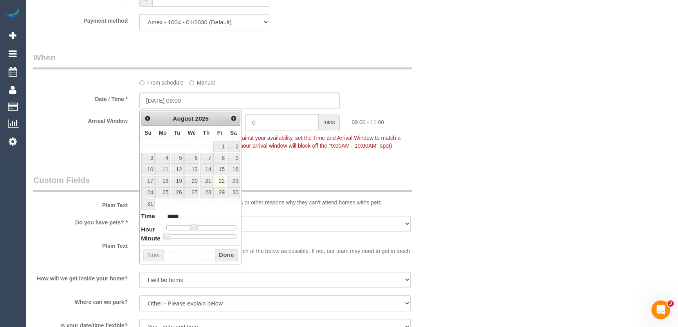
click at [304, 176] on legend "Custom Fields" at bounding box center [222, 183] width 379 height 18
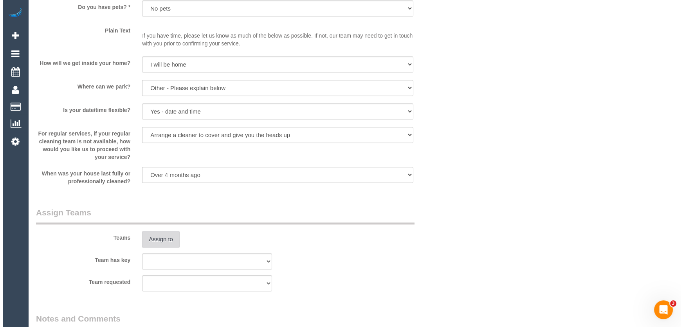
scroll to position [1104, 0]
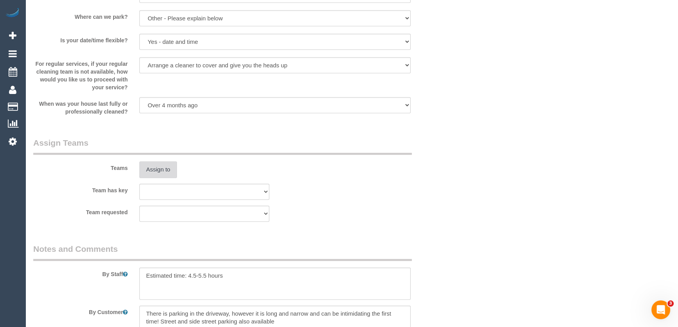
click at [156, 171] on button "Assign to" at bounding box center [158, 169] width 38 height 16
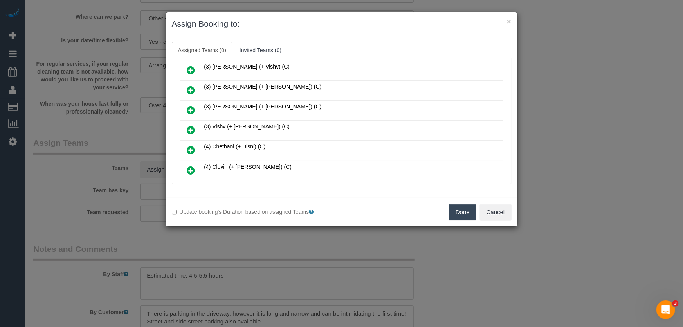
scroll to position [371, 0]
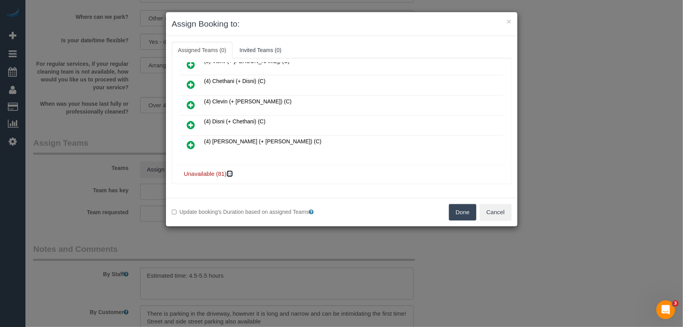
click at [231, 171] on icon at bounding box center [230, 174] width 5 height 6
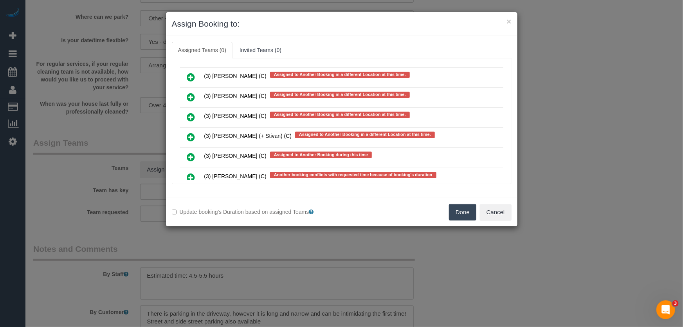
click at [190, 132] on icon at bounding box center [191, 136] width 8 height 9
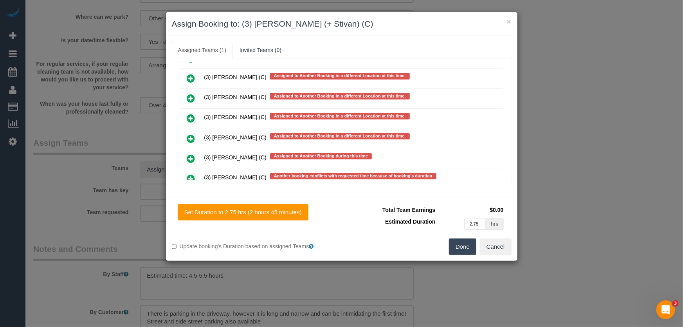
scroll to position [1990, 0]
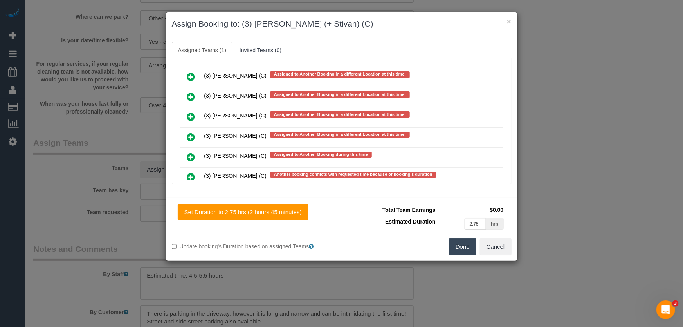
click at [190, 192] on icon at bounding box center [191, 196] width 8 height 9
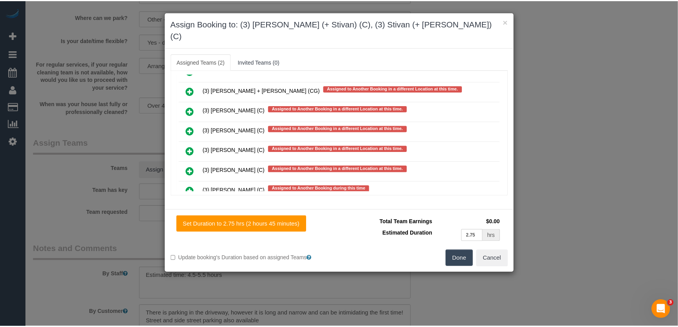
scroll to position [1993, 0]
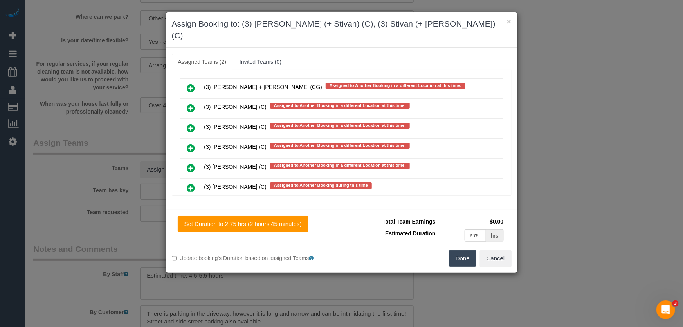
click at [465, 250] on button "Done" at bounding box center [462, 258] width 27 height 16
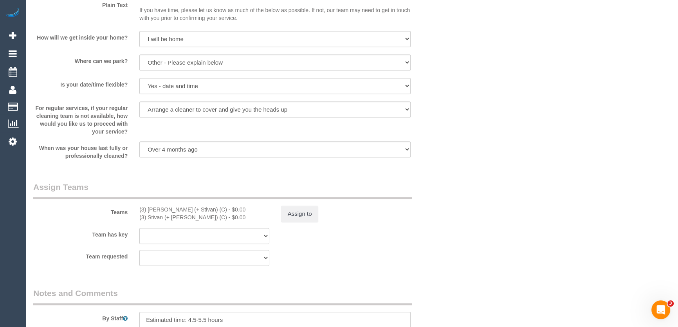
scroll to position [1104, 0]
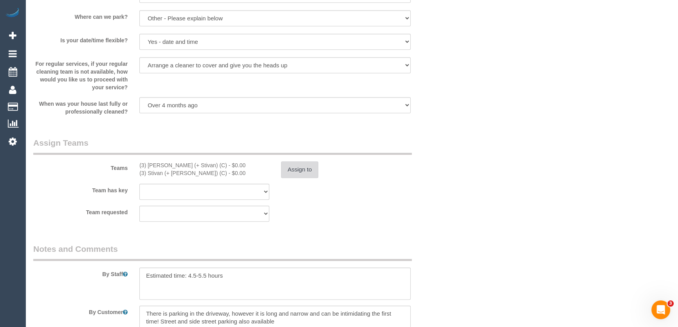
click at [302, 170] on button "Assign to" at bounding box center [300, 169] width 38 height 16
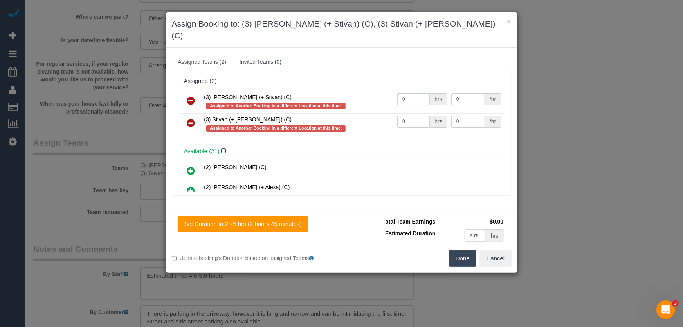
click at [409, 93] on input "0" at bounding box center [413, 99] width 33 height 12
type input "1"
type input "95"
click at [409, 116] on input "0" at bounding box center [413, 122] width 33 height 12
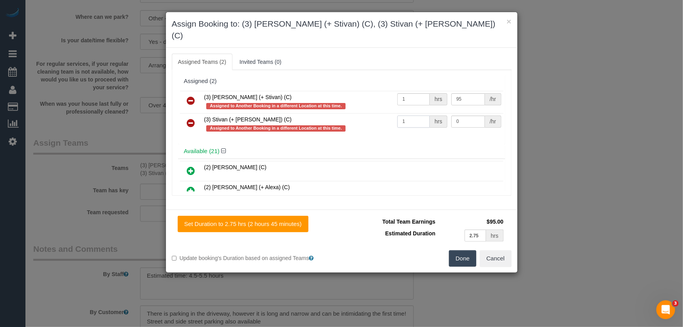
type input "1"
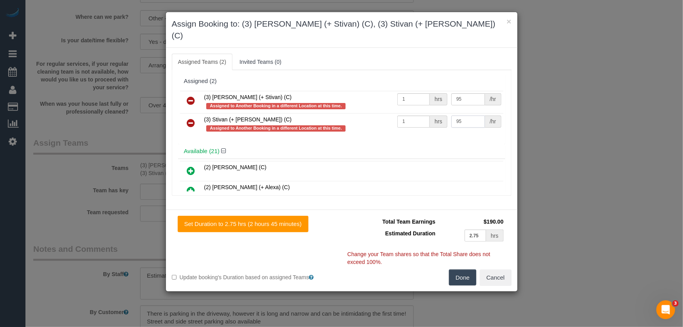
type input "95"
click at [466, 269] on button "Done" at bounding box center [462, 277] width 27 height 16
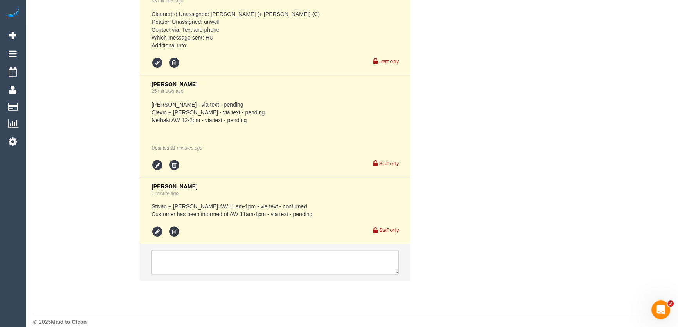
scroll to position [1490, 0]
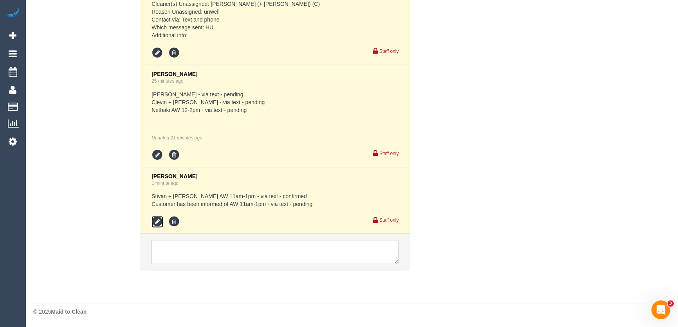
click at [157, 223] on icon at bounding box center [158, 222] width 12 height 12
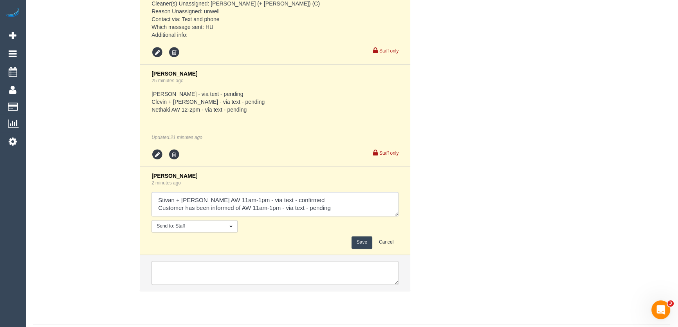
click at [345, 210] on textarea at bounding box center [275, 204] width 247 height 24
type textarea "Stivan + Krunal AW 11am-1pm - via text - confirmed Customer has been informed o…"
click at [364, 244] on button "Save" at bounding box center [362, 242] width 21 height 12
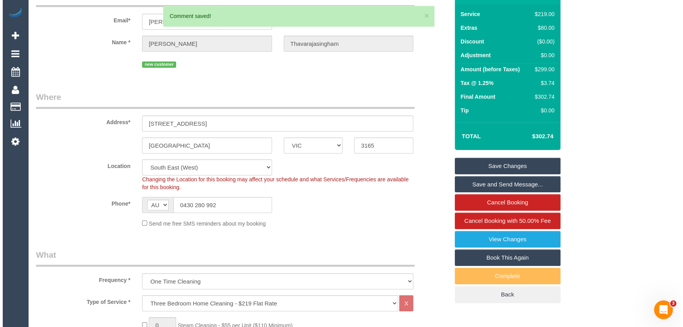
scroll to position [0, 0]
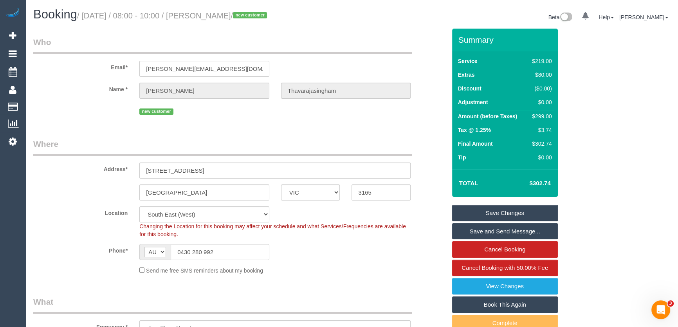
click at [214, 16] on small "/ August 22, 2025 / 08:00 - 10:00 / Rachel Thavarajasingham / new customer" at bounding box center [173, 15] width 192 height 9
copy small "Rachel Thavarajasingham"
click at [478, 227] on link "Save and Send Message..." at bounding box center [505, 231] width 106 height 16
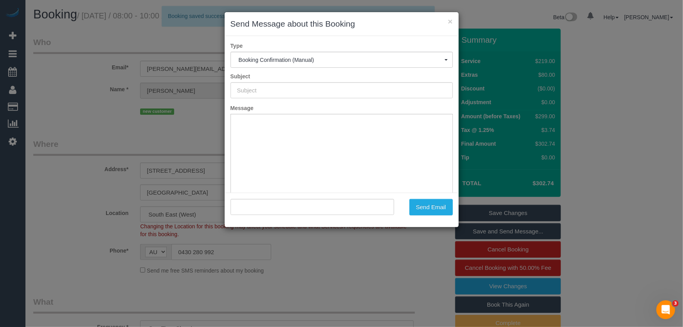
type input "Booking Confirmed"
type input ""Rachel Thavarajasingham" <rachel.thava@gmail.com>"
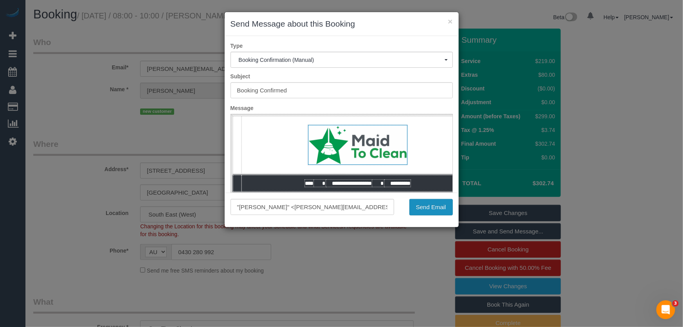
click at [425, 210] on button "Send Email" at bounding box center [431, 207] width 43 height 16
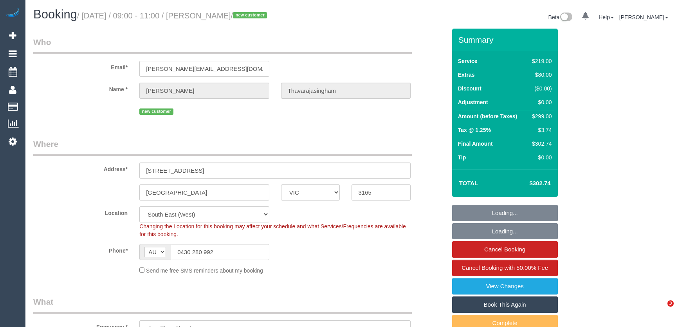
select select "VIC"
select select "number:28"
select select "number:14"
select select "number:21"
select select "number:22"
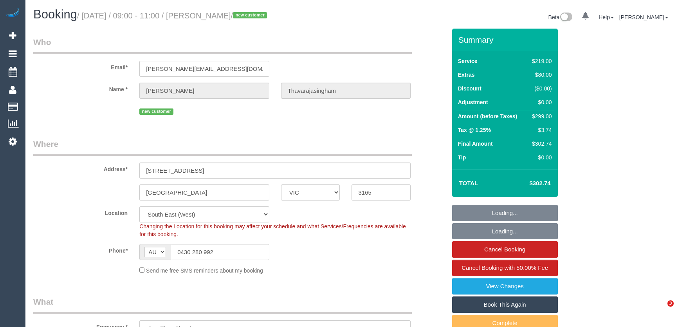
select select "number:34"
select select "number:26"
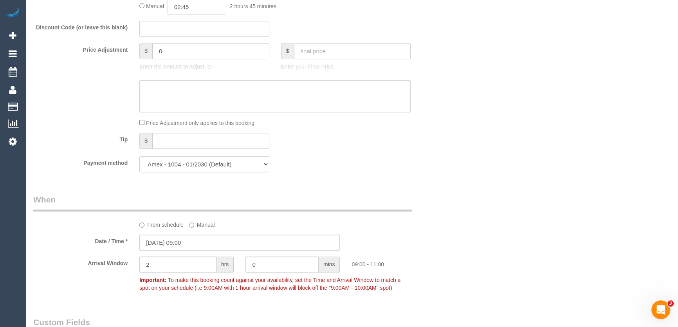
scroll to position [783, 0]
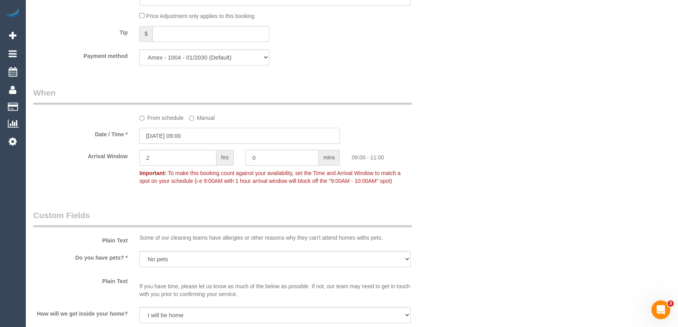
click at [208, 139] on input "22/08/2025 09:00" at bounding box center [239, 136] width 201 height 16
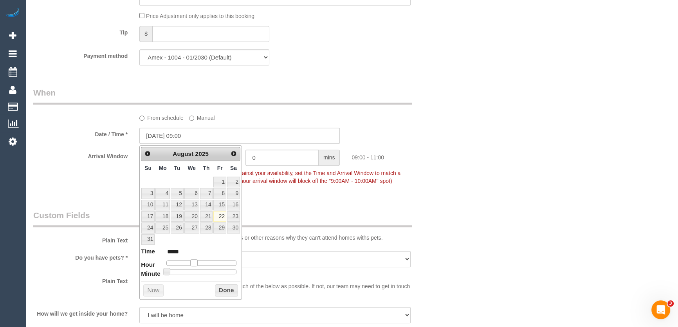
type input "22/08/2025 10:00"
type input "*****"
type input "22/08/2025 11:00"
type input "*****"
type input "22/08/2025 12:00"
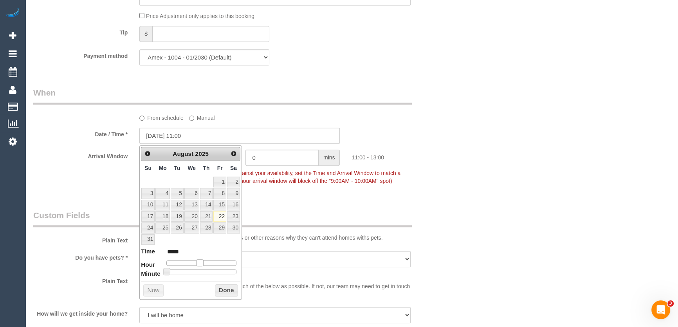
type input "*****"
drag, startPoint x: 193, startPoint y: 262, endPoint x: 201, endPoint y: 262, distance: 8.2
click at [201, 262] on span at bounding box center [202, 262] width 7 height 7
type input "22/08/2025 10:00"
type input "*****"
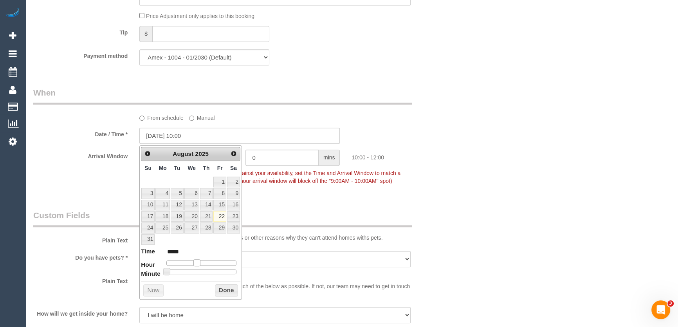
click at [198, 261] on div at bounding box center [201, 262] width 70 height 5
click at [198, 261] on span at bounding box center [196, 262] width 7 height 7
type input "22/08/2025 11:00"
type input "*****"
click at [201, 261] on span at bounding box center [199, 262] width 7 height 7
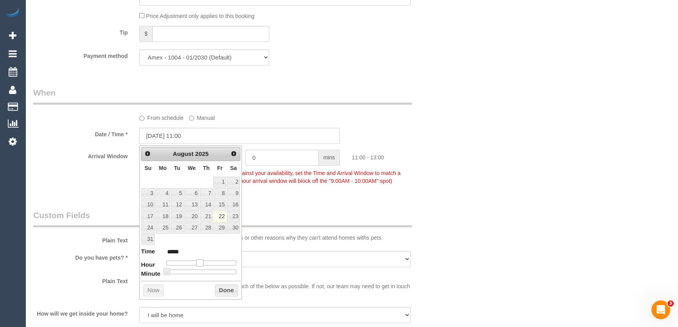
click at [201, 261] on span at bounding box center [199, 262] width 7 height 7
click at [282, 206] on div "Who Email* rachel.thava@gmail.com Name * Rachel Thavarajasingham new customer W…" at bounding box center [239, 139] width 425 height 1788
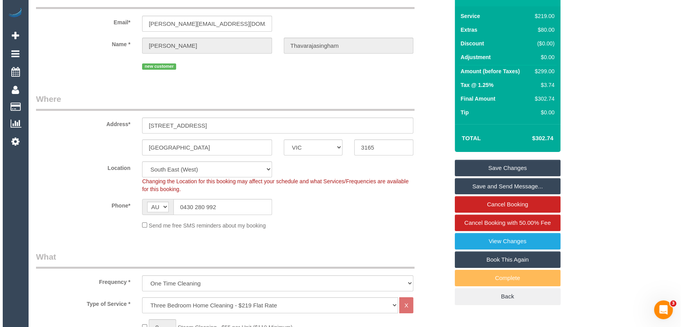
scroll to position [0, 0]
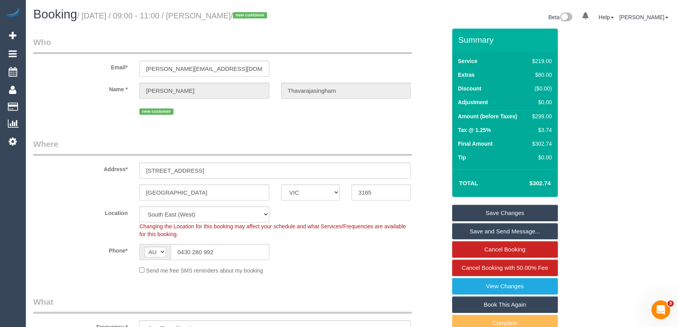
click at [470, 230] on link "Save and Send Message..." at bounding box center [505, 231] width 106 height 16
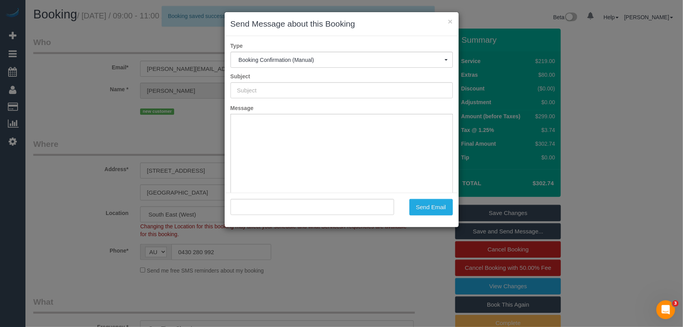
type input "Booking Confirmed"
type input ""Rachel Thavarajasingham" <rachel.thava@gmail.com>"
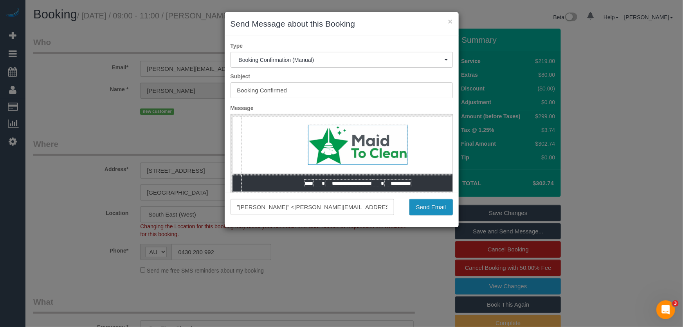
click at [429, 210] on button "Send Email" at bounding box center [431, 207] width 43 height 16
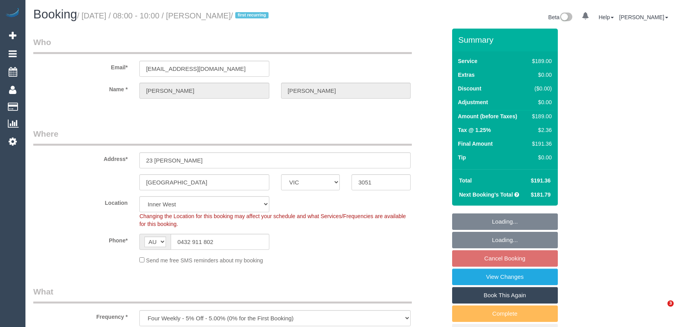
select select "VIC"
select select "string:stripe-pm_1RwYBW2GScqysDRVAZLZzlDU"
select select "spot2"
select select "number:29"
select select "number:14"
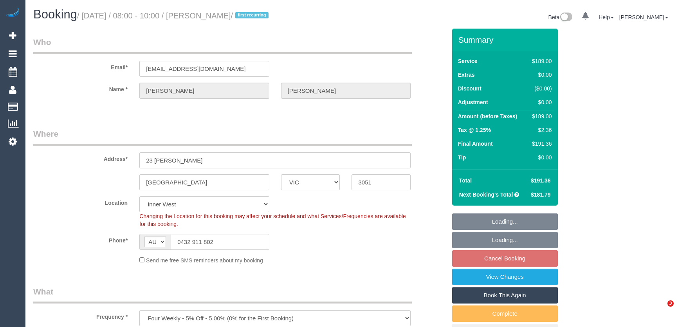
select select "number:19"
select select "number:24"
select select "number:33"
select select "number:26"
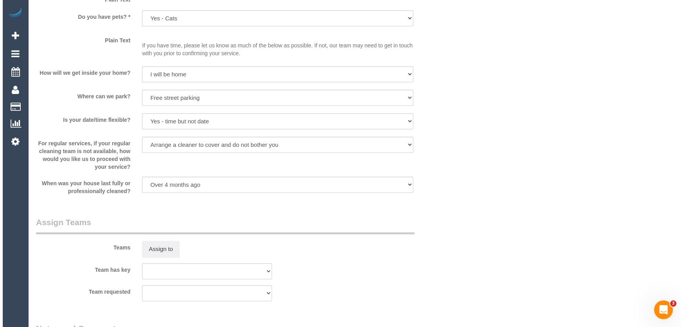
scroll to position [1032, 0]
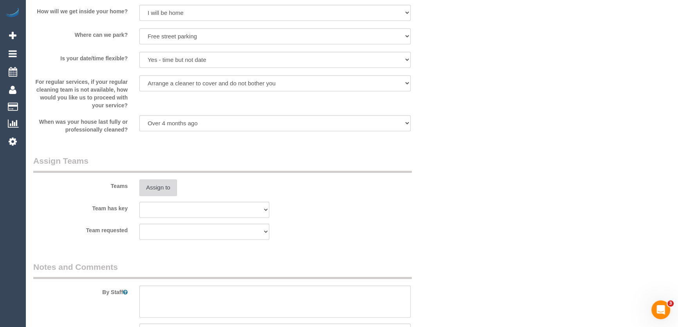
click at [150, 194] on button "Assign to" at bounding box center [158, 187] width 38 height 16
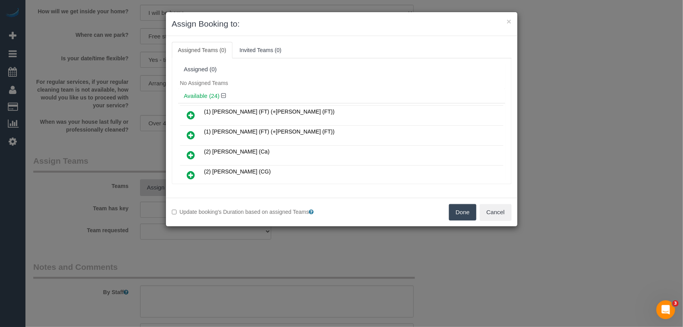
scroll to position [792, 0]
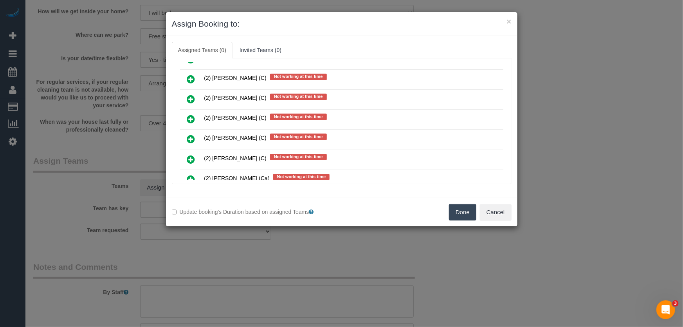
click at [192, 134] on icon at bounding box center [191, 138] width 8 height 9
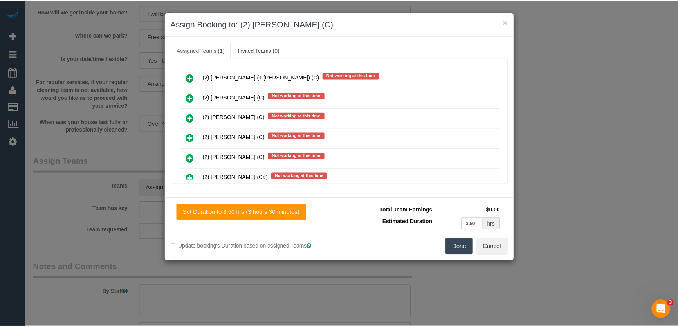
scroll to position [811, 0]
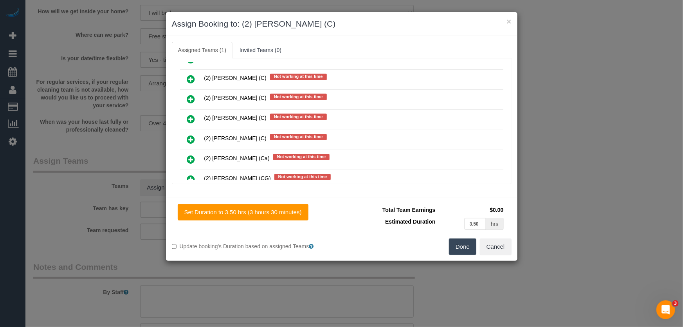
click at [457, 251] on button "Done" at bounding box center [462, 246] width 27 height 16
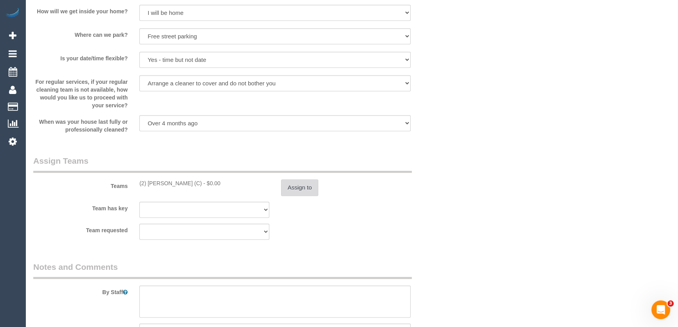
click at [294, 184] on button "Assign to" at bounding box center [300, 187] width 38 height 16
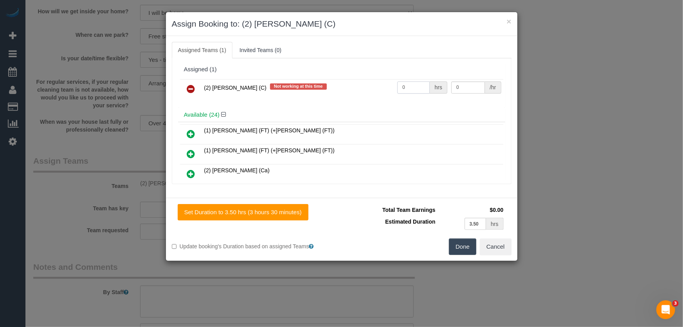
click at [411, 85] on input "0" at bounding box center [413, 87] width 33 height 12
type input "1"
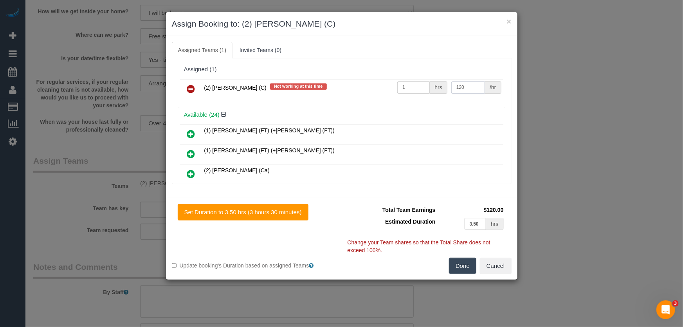
type input "120"
click at [459, 267] on button "Done" at bounding box center [462, 266] width 27 height 16
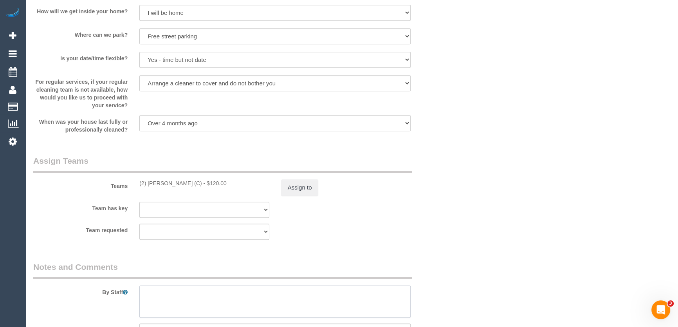
click at [291, 298] on textarea at bounding box center [274, 301] width 271 height 32
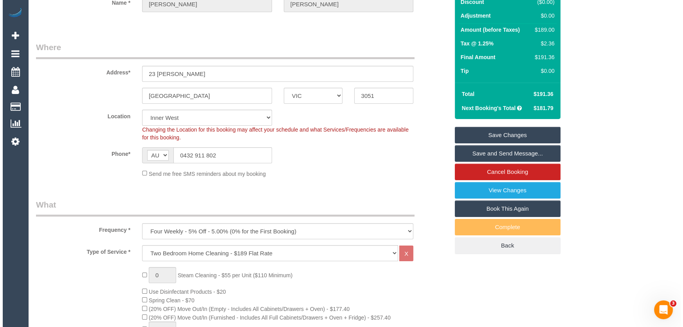
scroll to position [0, 0]
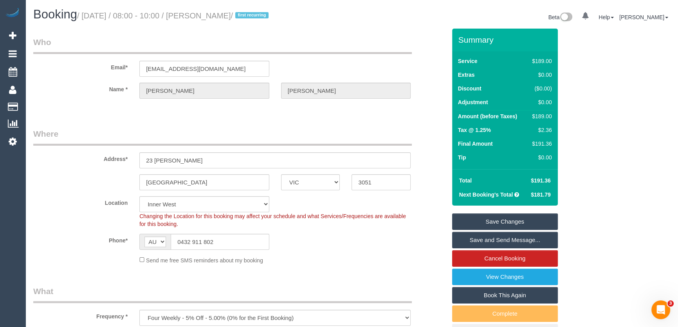
type textarea "Estimated time: 3-3.5 hours"
click at [208, 16] on small "/ August 26, 2025 / 08:00 - 10:00 / Megan Groth / first recurring" at bounding box center [174, 15] width 194 height 9
copy small "Megan Groth"
click at [484, 242] on link "Save and Send Message..." at bounding box center [505, 240] width 106 height 16
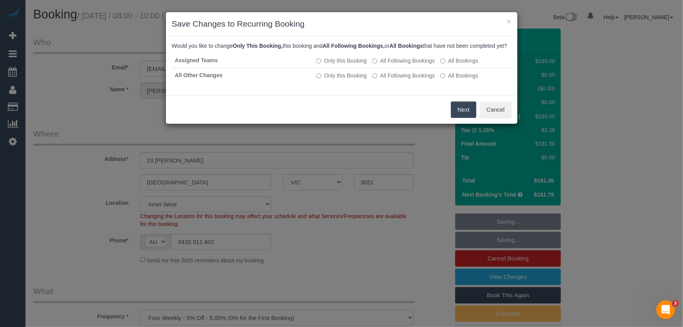
click at [455, 116] on button "Next" at bounding box center [463, 109] width 25 height 16
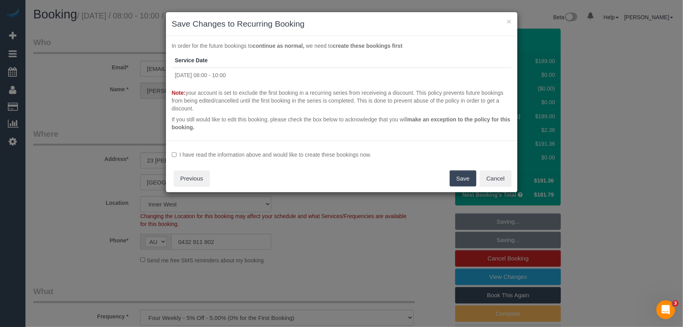
click at [298, 155] on label "I have read the information above and would like to create these bookings now." at bounding box center [342, 155] width 340 height 8
click at [460, 175] on button "Save" at bounding box center [463, 178] width 27 height 16
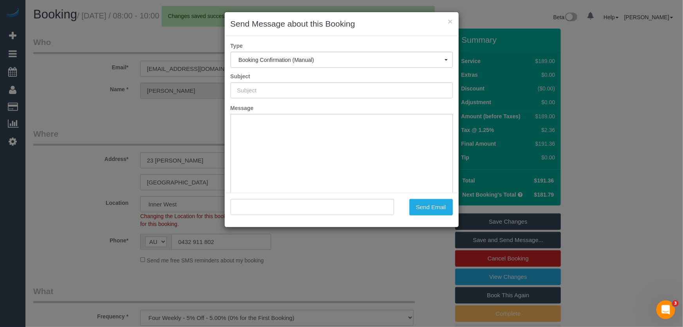
type input "Booking Confirmed"
type input ""Megan Groth" <meggroth@hotmail.com>"
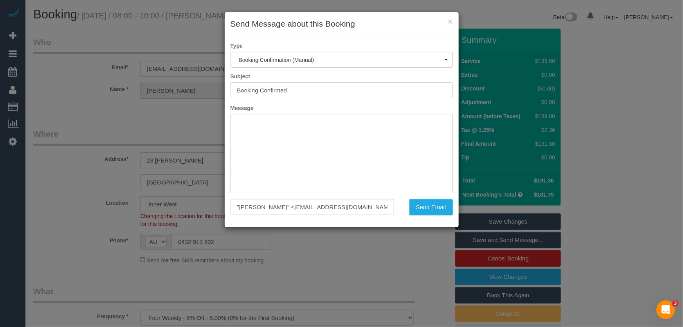
click at [382, 256] on div "× Send Message about this Booking Type Booking Confirmation (Manual) Booking Co…" at bounding box center [341, 163] width 683 height 327
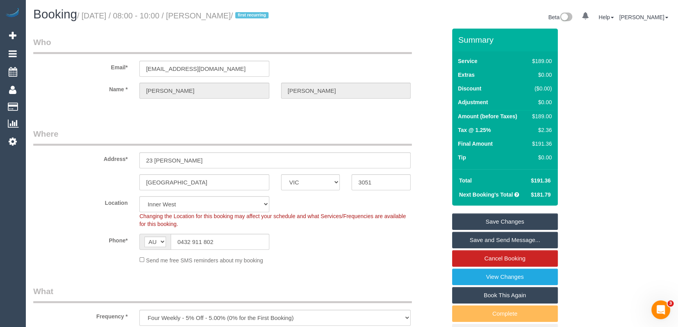
click at [494, 241] on link "Save and Send Message..." at bounding box center [505, 240] width 106 height 16
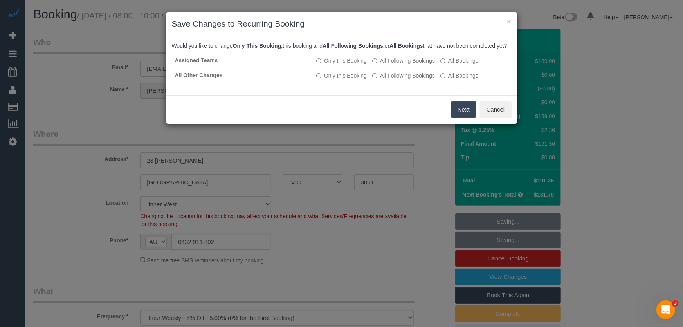
drag, startPoint x: 459, startPoint y: 122, endPoint x: 453, endPoint y: 123, distance: 5.5
click at [459, 118] on button "Next" at bounding box center [463, 109] width 25 height 16
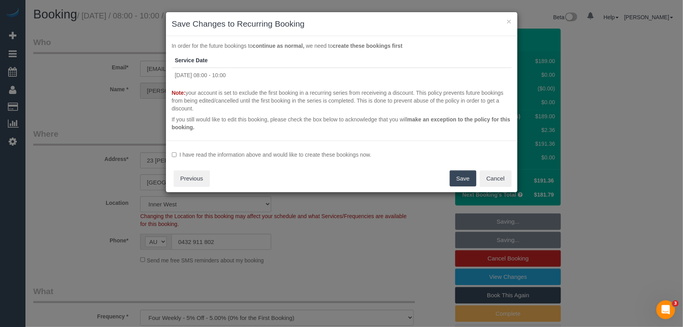
click at [244, 153] on label "I have read the information above and would like to create these bookings now." at bounding box center [342, 155] width 340 height 8
click at [461, 179] on button "Save" at bounding box center [463, 178] width 27 height 16
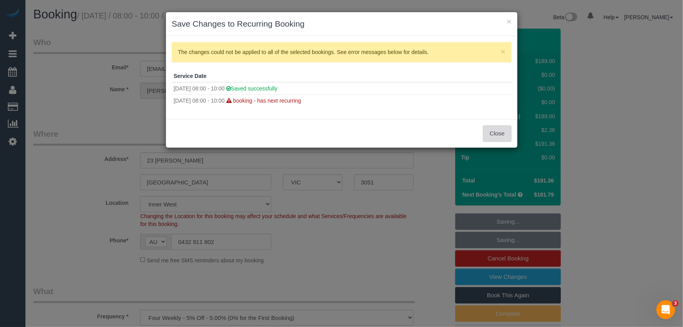
click at [493, 138] on button "Close" at bounding box center [497, 133] width 28 height 16
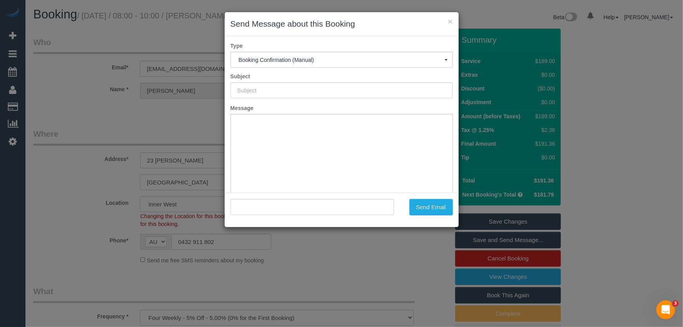
type input "Booking Confirmed"
type input ""Megan Groth" <meggroth@hotmail.com>"
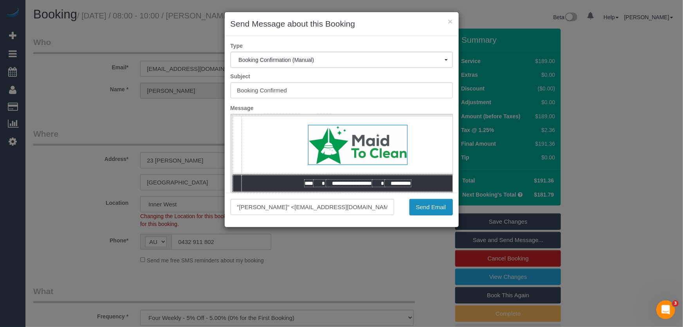
click at [432, 212] on button "Send Email" at bounding box center [431, 207] width 43 height 16
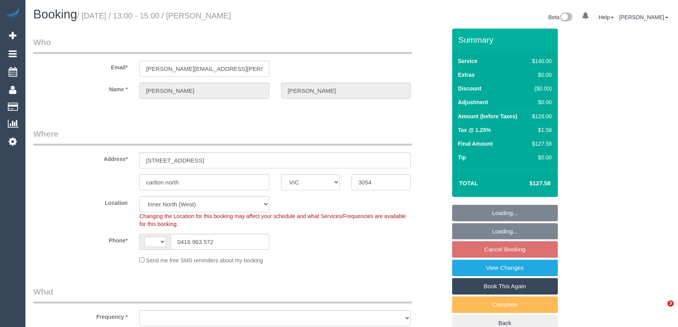
select select "VIC"
select select "string:AU"
select select "object:713"
select select "number:27"
select select "number:14"
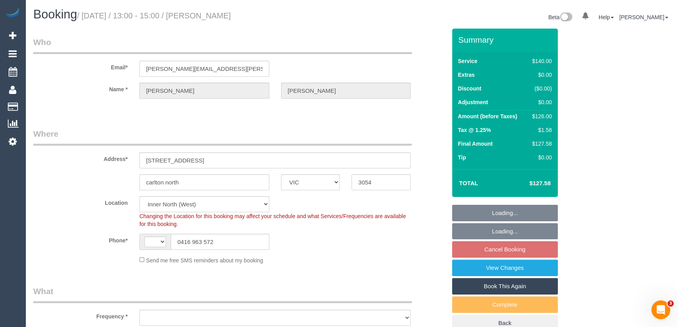
select select "number:19"
select select "number:23"
select select "number:34"
select select "number:11"
select select "object:1763"
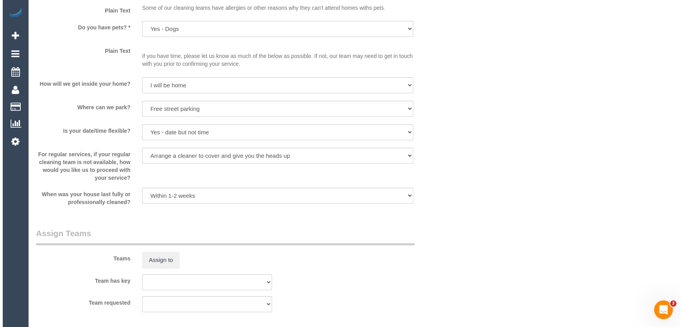
scroll to position [1032, 0]
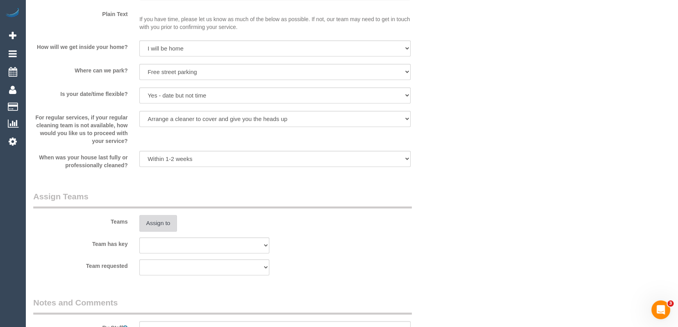
click at [159, 224] on button "Assign to" at bounding box center [158, 223] width 38 height 16
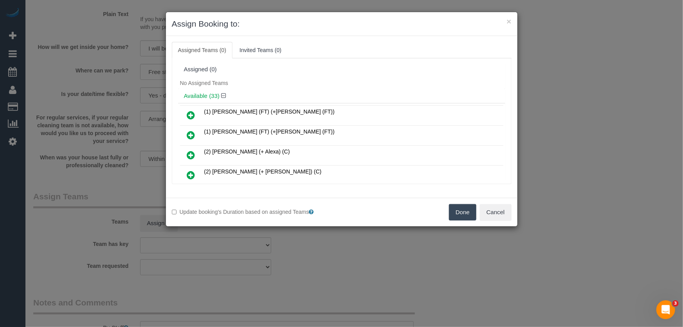
scroll to position [206, 0]
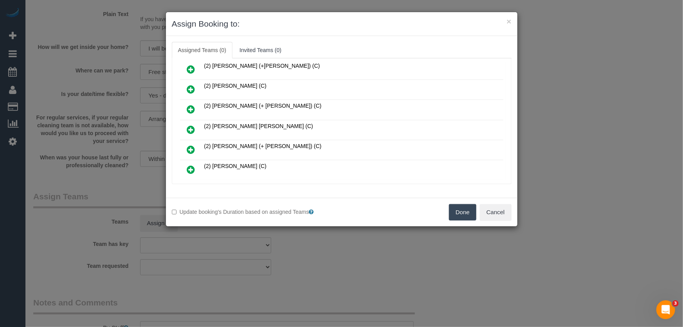
click at [188, 125] on icon at bounding box center [191, 129] width 8 height 9
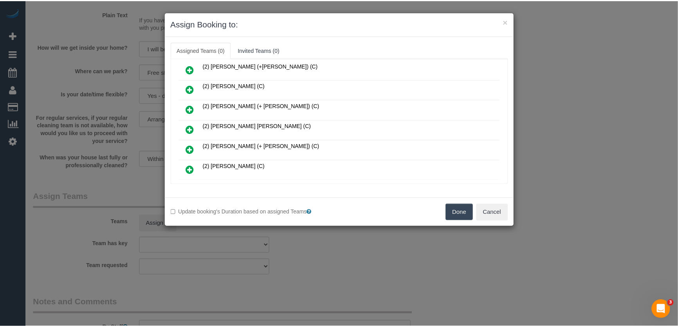
scroll to position [224, 0]
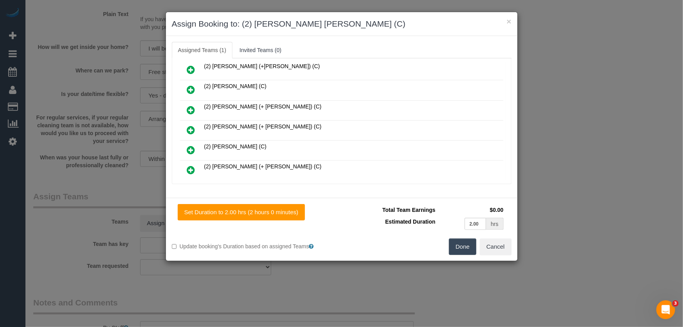
click at [460, 248] on button "Done" at bounding box center [462, 246] width 27 height 16
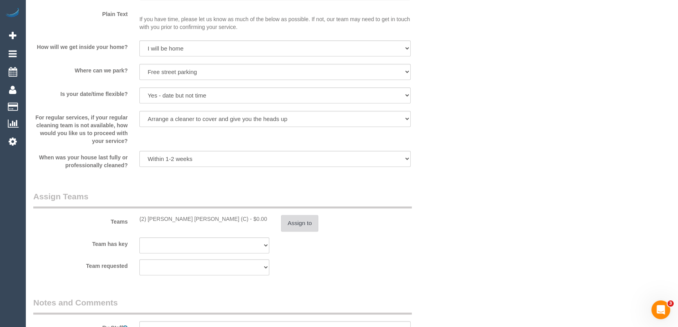
click at [293, 226] on button "Assign to" at bounding box center [300, 223] width 38 height 16
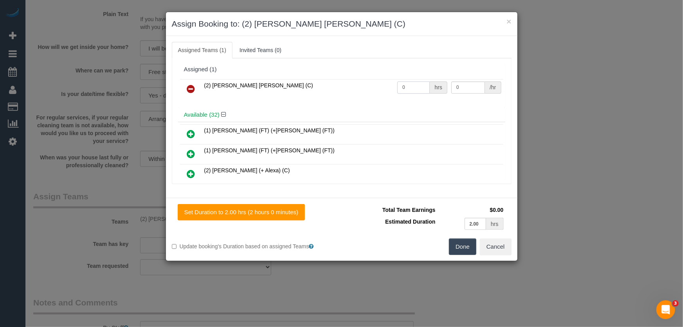
click at [411, 87] on input "0" at bounding box center [413, 87] width 33 height 12
type input "2"
click at [458, 251] on button "Done" at bounding box center [462, 246] width 27 height 16
type input "37.5"
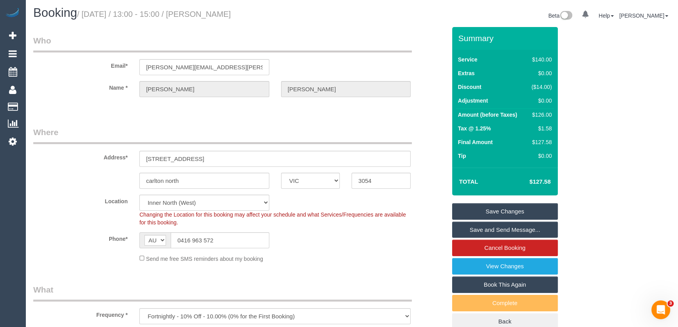
scroll to position [0, 0]
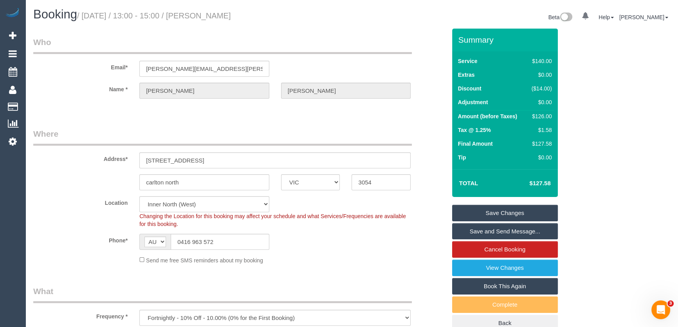
click at [212, 12] on small "/ [DATE] / 13:00 - 15:00 / [PERSON_NAME]" at bounding box center [154, 15] width 154 height 9
copy small "[PERSON_NAME]"
click at [501, 210] on link "Save Changes" at bounding box center [505, 213] width 106 height 16
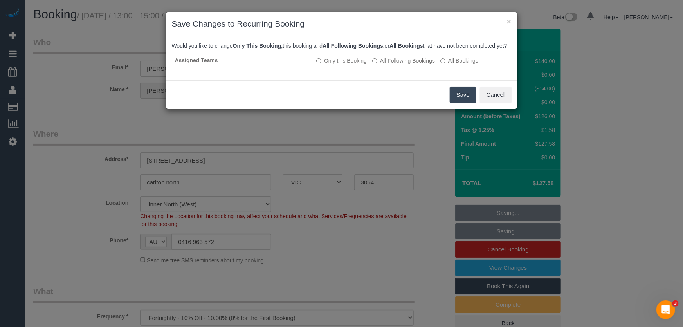
click at [458, 101] on button "Save" at bounding box center [463, 95] width 27 height 16
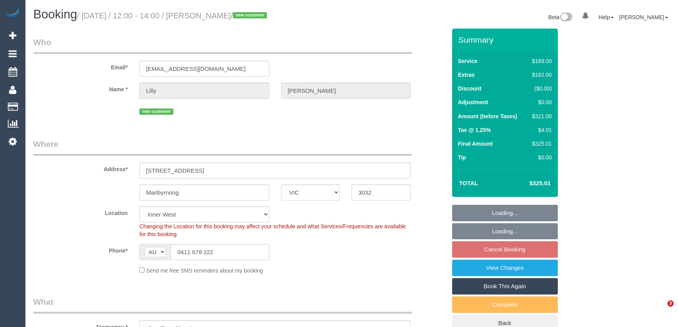
select select "VIC"
select select "spot3"
select select "number:28"
select select "number:14"
select select "number:19"
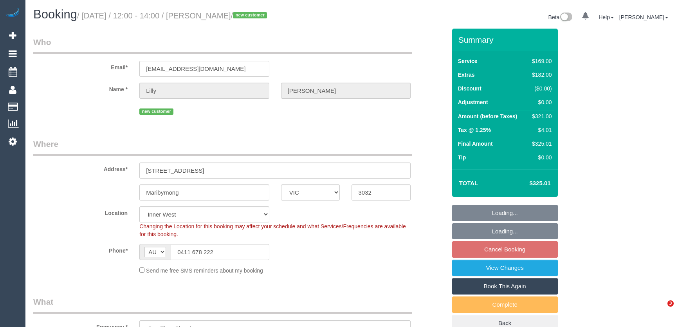
select select "number:24"
select select "number:35"
select select "number:13"
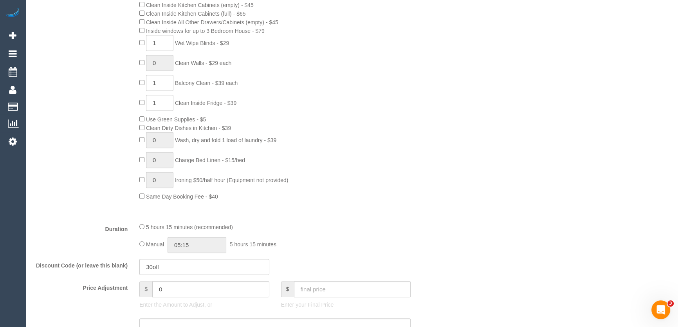
scroll to position [498, 0]
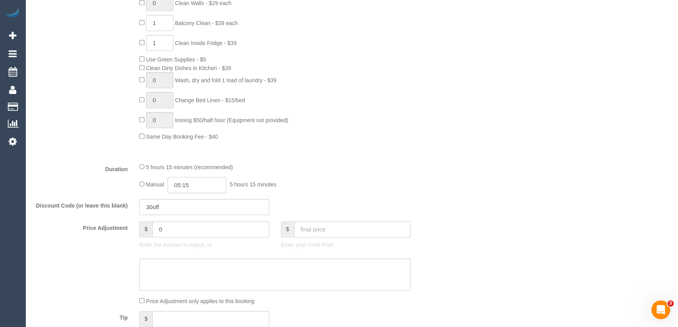
click at [214, 186] on input "05:15" at bounding box center [197, 185] width 59 height 16
type input "03:00"
click at [184, 208] on li "03:00" at bounding box center [188, 204] width 35 height 10
click at [202, 184] on input "03:00" at bounding box center [197, 185] width 59 height 16
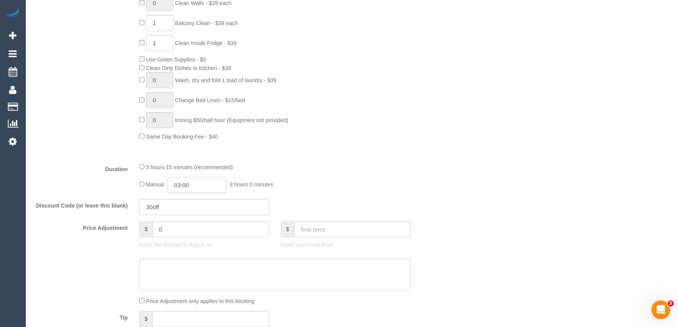
scroll to position [51, 0]
select select "spot19"
type input "03:15"
select select
type input "03:15"
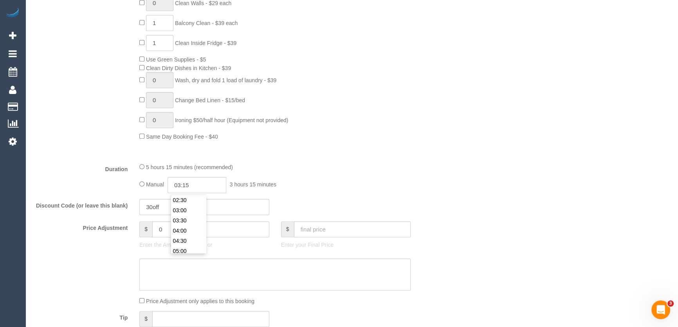
click at [362, 167] on div "5 hours 15 minutes (recommended)" at bounding box center [274, 167] width 271 height 9
select select "spot35"
click at [158, 269] on div "Who Email* [EMAIL_ADDRESS][DOMAIN_NAME] Name * [PERSON_NAME] new customer Where…" at bounding box center [239, 259] width 425 height 1459
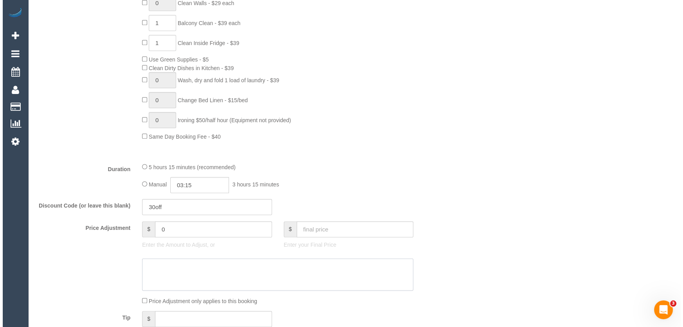
scroll to position [961, 0]
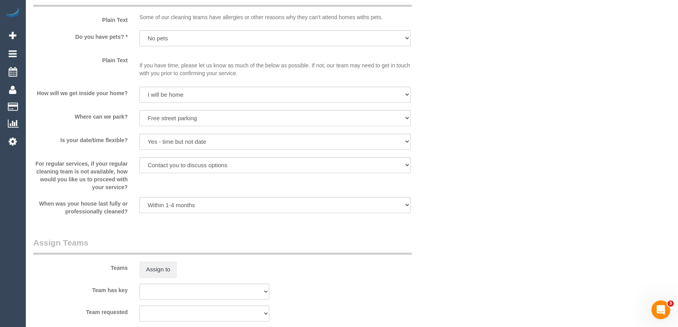
select select "spot51"
click at [156, 270] on button "Assign to" at bounding box center [158, 269] width 38 height 16
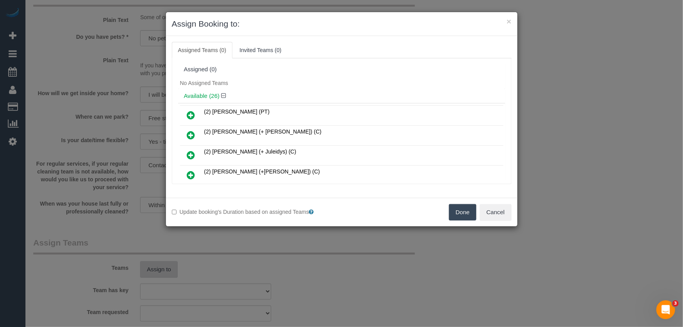
scroll to position [343, 0]
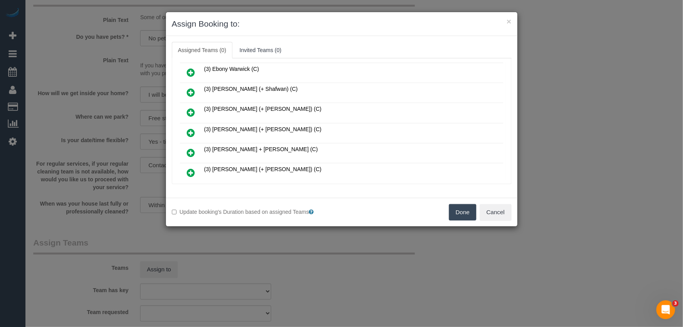
click at [189, 128] on icon at bounding box center [191, 132] width 8 height 9
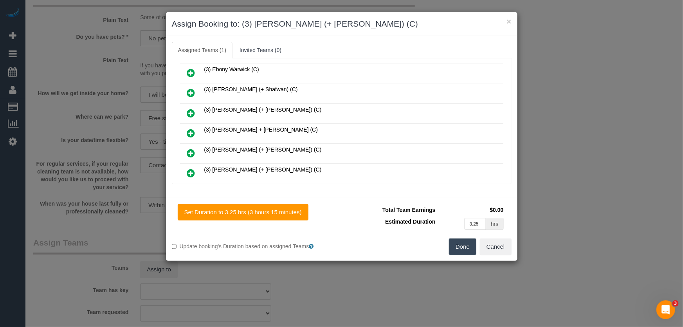
click at [189, 148] on icon at bounding box center [191, 152] width 8 height 9
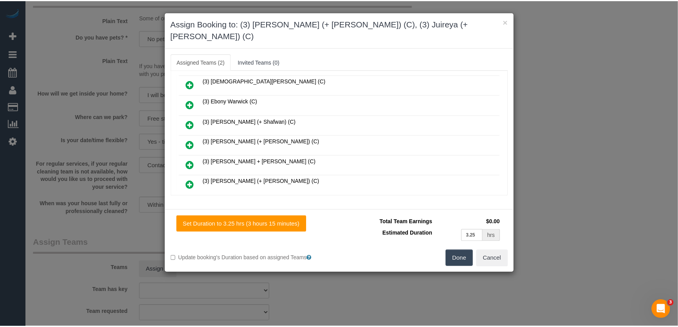
scroll to position [381, 0]
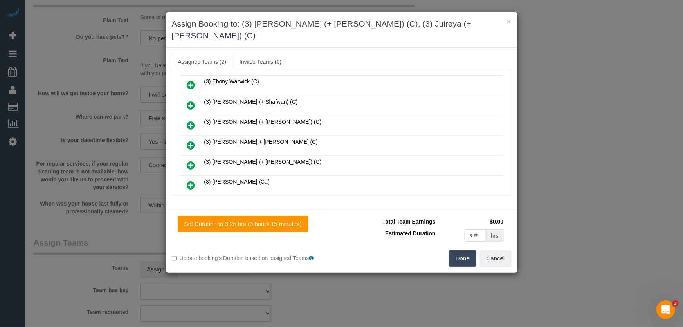
click at [472, 250] on button "Done" at bounding box center [462, 258] width 27 height 16
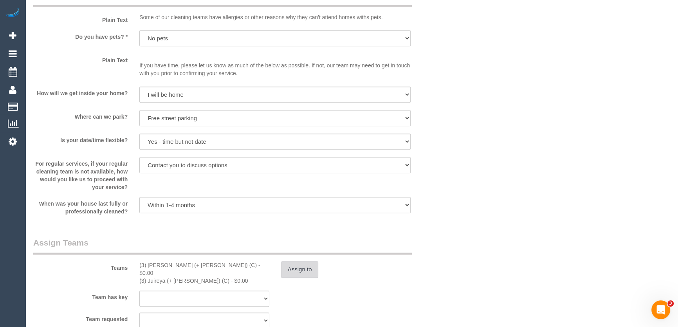
click at [298, 270] on button "Assign to" at bounding box center [300, 269] width 38 height 16
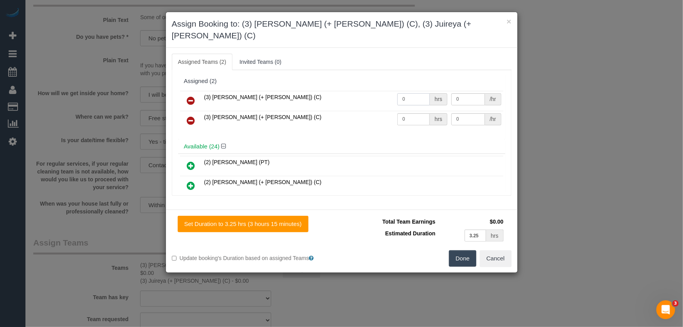
click at [419, 93] on input "0" at bounding box center [413, 99] width 33 height 12
type input "1"
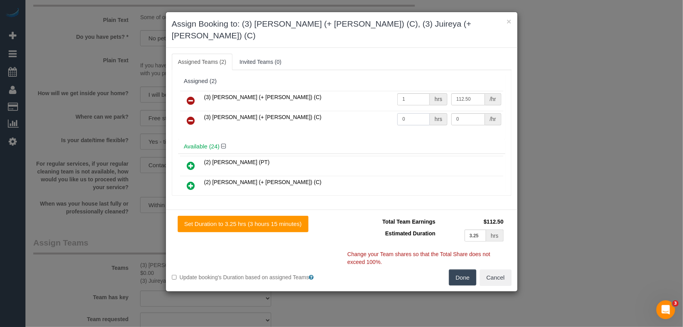
click at [414, 113] on input "0" at bounding box center [413, 119] width 33 height 12
type input "112.5"
type input "1"
type input "112.5"
click at [478, 271] on div "Done Cancel" at bounding box center [430, 277] width 176 height 16
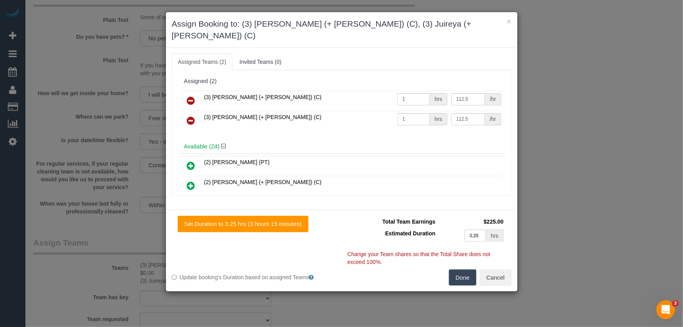
click at [470, 269] on button "Done" at bounding box center [462, 277] width 27 height 16
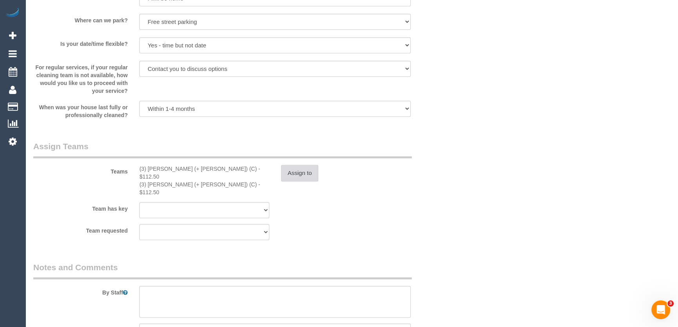
scroll to position [1104, 0]
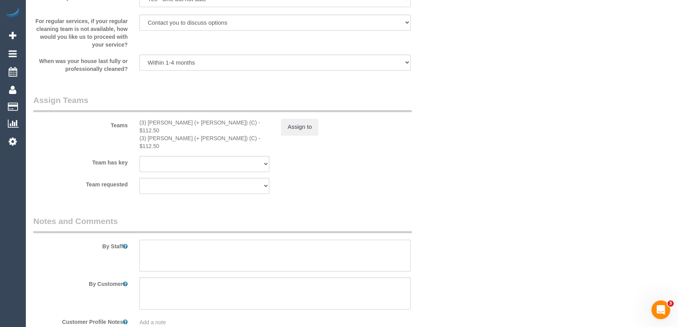
click at [170, 241] on textarea at bounding box center [274, 256] width 271 height 32
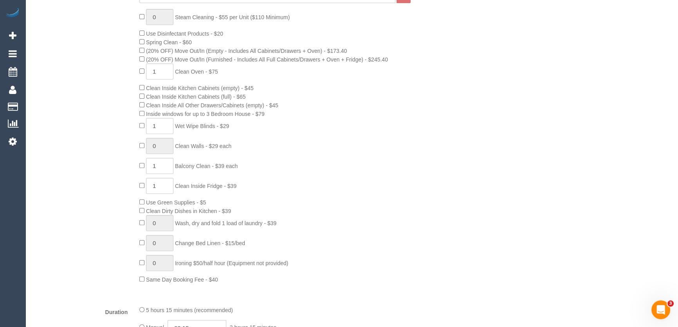
scroll to position [0, 0]
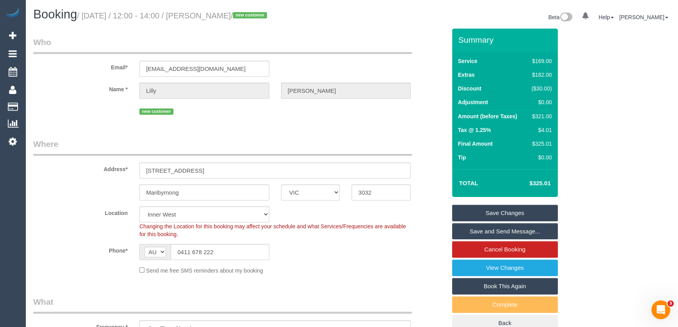
type textarea "Estimated time: 5.5-6.5 hours"
click at [211, 14] on small "/ [DATE] / 12:00 - 14:00 / [PERSON_NAME] / new customer" at bounding box center [173, 15] width 192 height 9
copy small "[PERSON_NAME]"
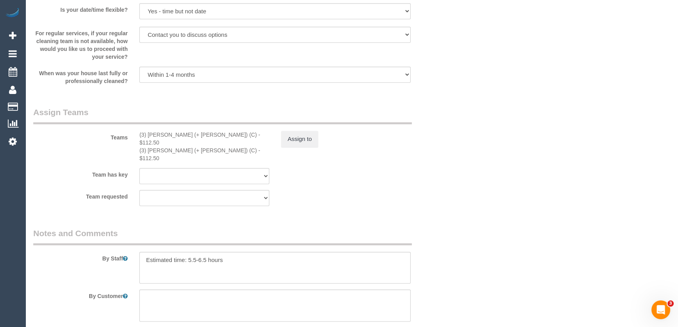
scroll to position [1104, 0]
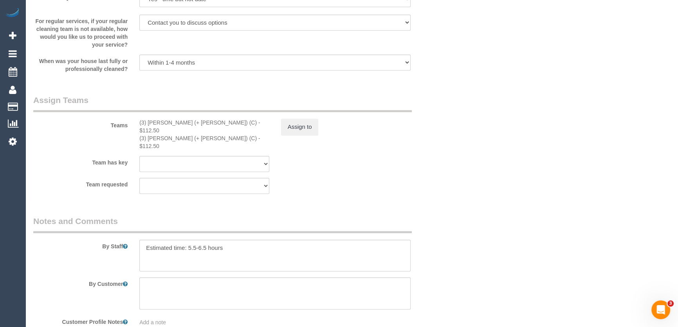
click at [167, 122] on div "(3) [PERSON_NAME] (+ [PERSON_NAME]) (C) - $112.50" at bounding box center [204, 127] width 130 height 16
click at [167, 123] on div "(3) [PERSON_NAME] (+ [PERSON_NAME]) (C) - $112.50" at bounding box center [204, 127] width 130 height 16
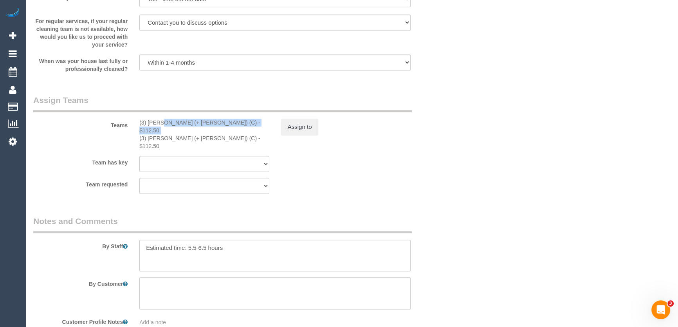
click at [167, 123] on div "(3) [PERSON_NAME] (+ [PERSON_NAME]) (C) - $112.50" at bounding box center [204, 127] width 130 height 16
click at [175, 126] on div "(3) [PERSON_NAME] (+ [PERSON_NAME]) (C) - $112.50" at bounding box center [204, 127] width 130 height 16
click at [175, 125] on div "(3) [PERSON_NAME] (+ [PERSON_NAME]) (C) - $112.50" at bounding box center [204, 127] width 130 height 16
click at [165, 125] on div "(3) [PERSON_NAME] (+ [PERSON_NAME]) (C) - $112.50" at bounding box center [204, 127] width 130 height 16
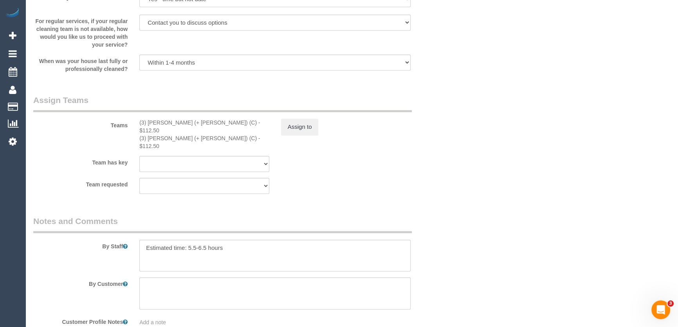
click at [168, 125] on div "(3) [PERSON_NAME] (+ [PERSON_NAME]) (C) - $112.50" at bounding box center [204, 127] width 130 height 16
copy div "Juireya"
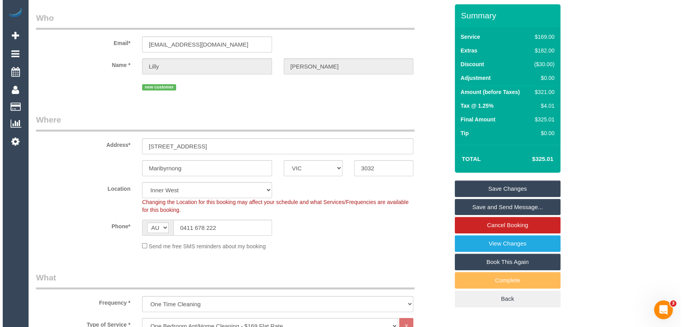
scroll to position [0, 0]
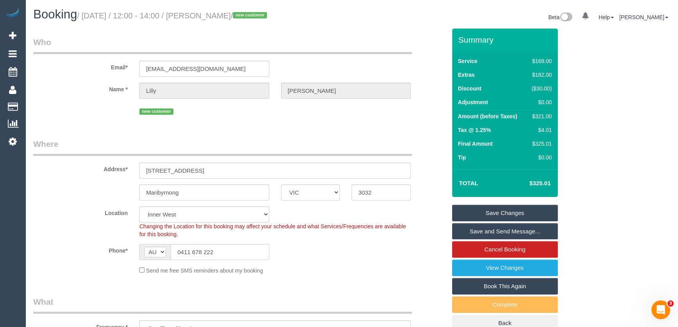
click at [475, 231] on link "Save and Send Message..." at bounding box center [505, 231] width 106 height 16
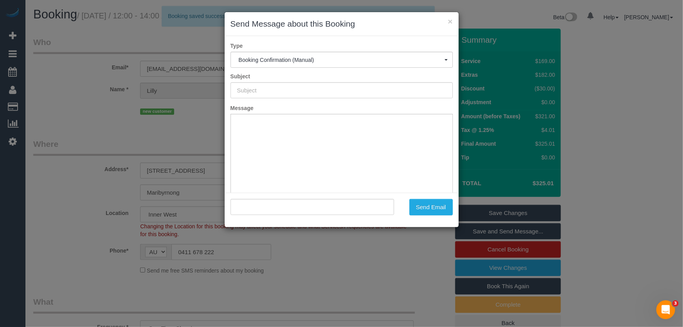
type input "Booking Confirmed"
type input ""[PERSON_NAME]" <[EMAIL_ADDRESS][DOMAIN_NAME]>"
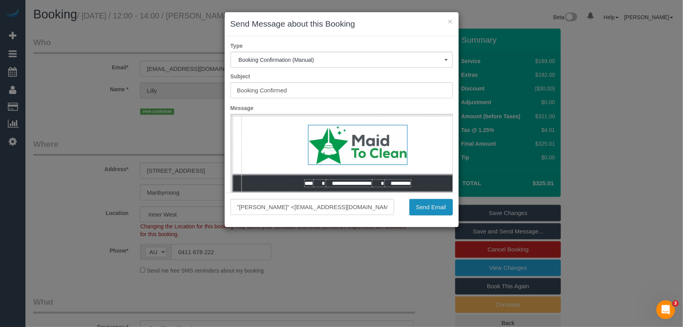
click at [428, 210] on button "Send Email" at bounding box center [431, 207] width 43 height 16
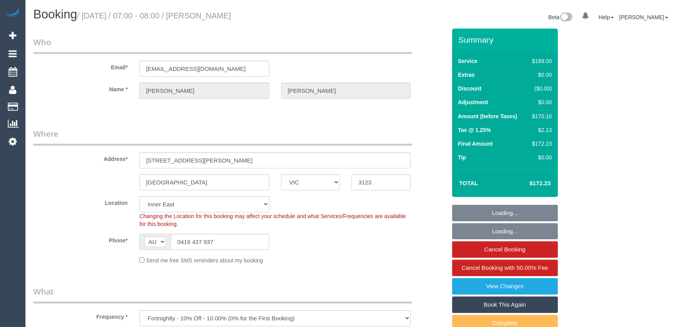
select select "VIC"
select select "number:28"
select select "number:17"
select select "number:19"
select select "number:36"
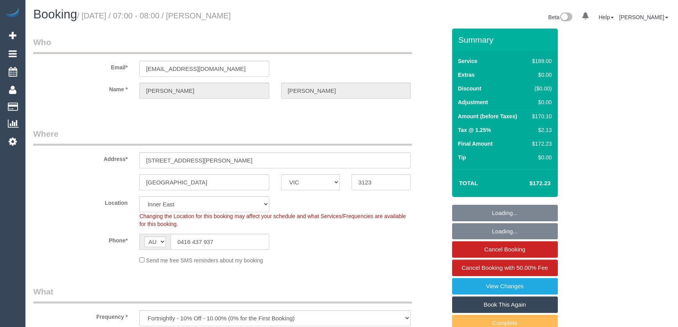
select select "number:33"
select select "number:11"
select select "VIC"
select select "number:28"
select select "number:17"
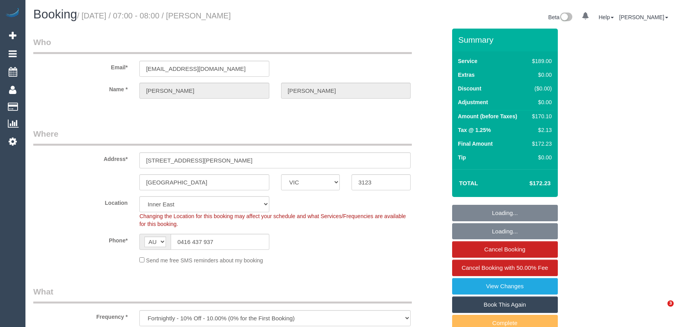
select select "number:19"
select select "number:36"
select select "number:33"
select select "number:11"
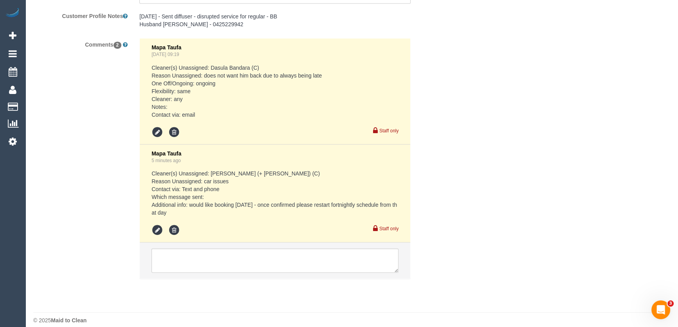
scroll to position [1449, 0]
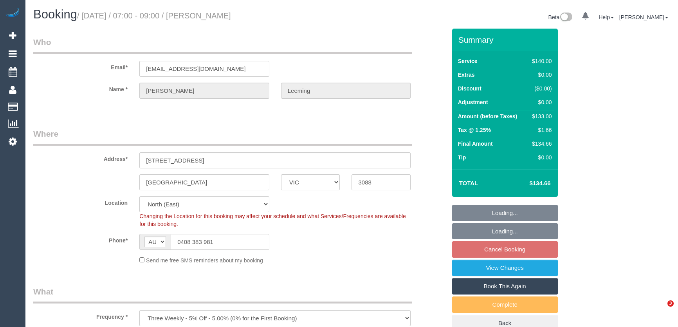
select select "VIC"
select select "string:stripe-pm_1PJlmA2GScqysDRVa5spVrWj"
select select "number:28"
select select "number:14"
select select "number:18"
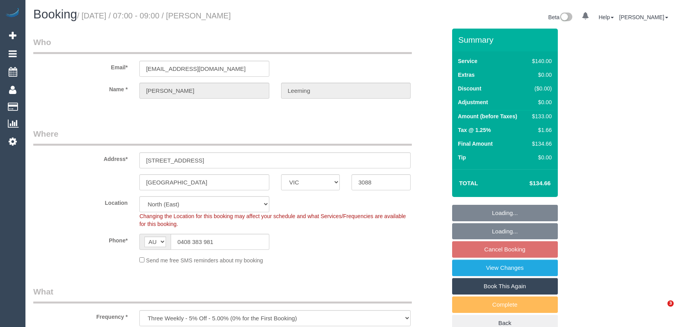
select select "number:36"
select select "number:34"
select select "object:1516"
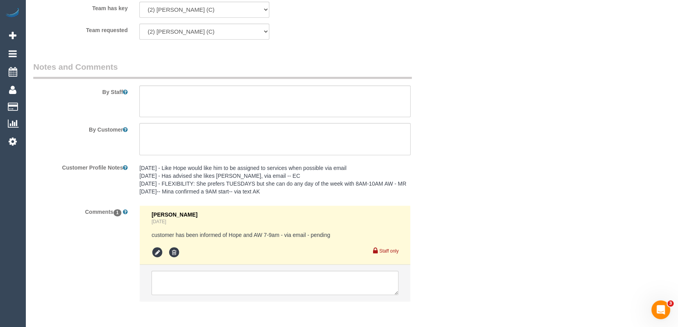
scroll to position [1306, 0]
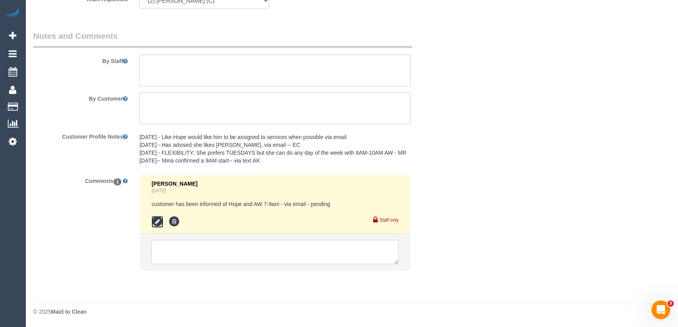
click at [155, 222] on icon at bounding box center [158, 222] width 12 height 12
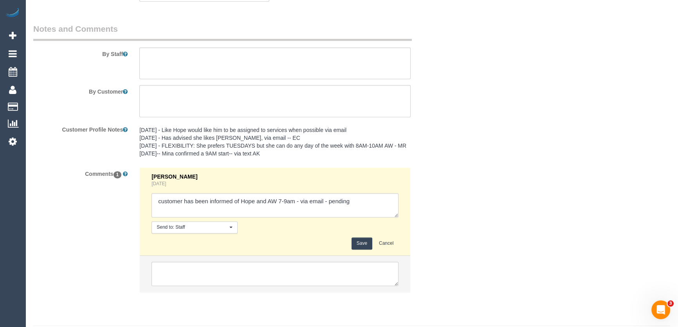
click at [360, 210] on textarea at bounding box center [275, 205] width 247 height 24
type textarea "customer has been informed of Hope and AW 7-9am - via email - confirmed"
click at [364, 256] on li "[PERSON_NAME] [DATE] Send to: Staff Nothing selected Send to: Staff Send to: Cu…" at bounding box center [275, 212] width 271 height 88
click at [365, 249] on button "Save" at bounding box center [362, 243] width 21 height 12
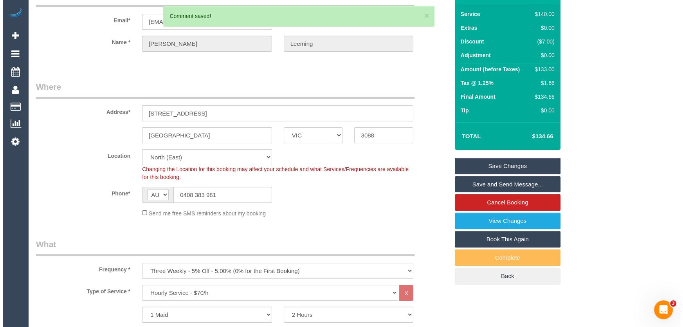
scroll to position [0, 0]
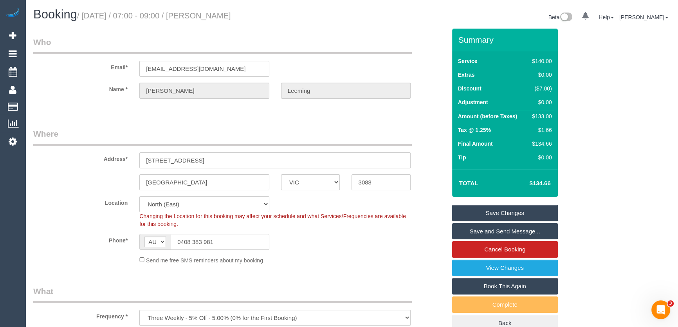
click at [478, 233] on link "Save and Send Message..." at bounding box center [505, 231] width 106 height 16
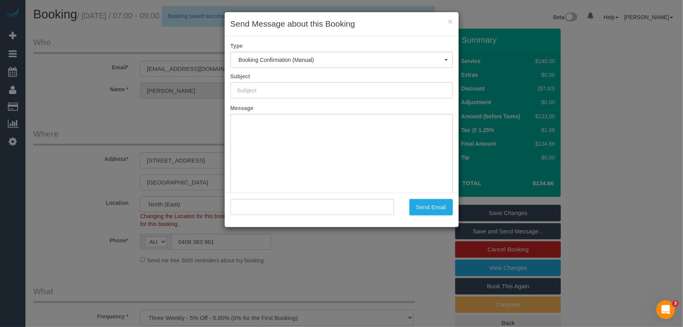
type input "Booking Confirmed"
type input ""[PERSON_NAME]" <[EMAIL_ADDRESS][DOMAIN_NAME]>"
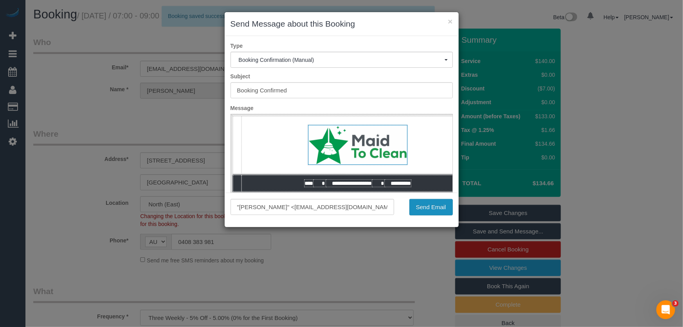
click at [428, 208] on button "Send Email" at bounding box center [431, 207] width 43 height 16
